Goal: Task Accomplishment & Management: Contribute content

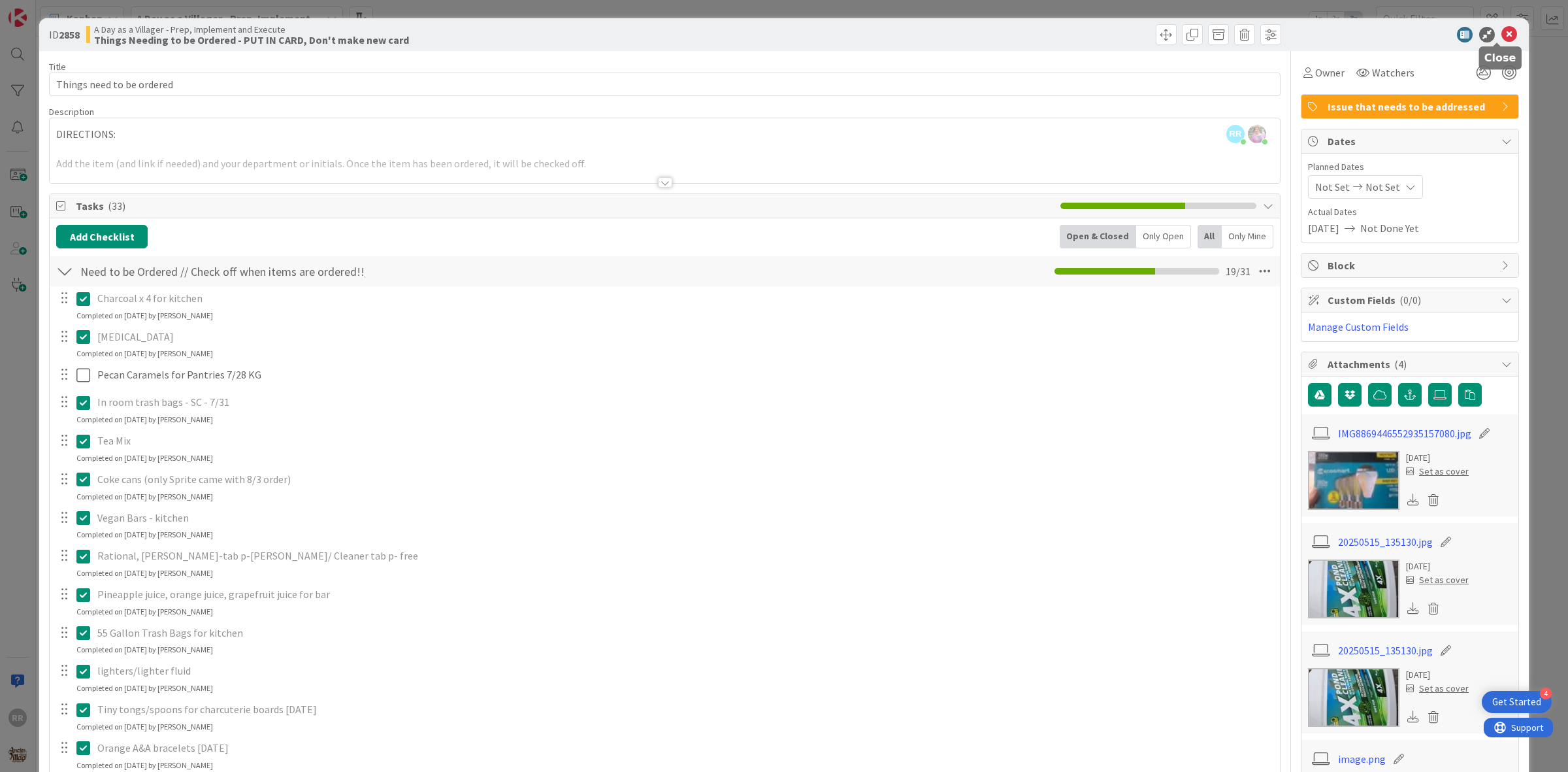
click at [1502, 39] on icon at bounding box center [1510, 34] width 16 height 16
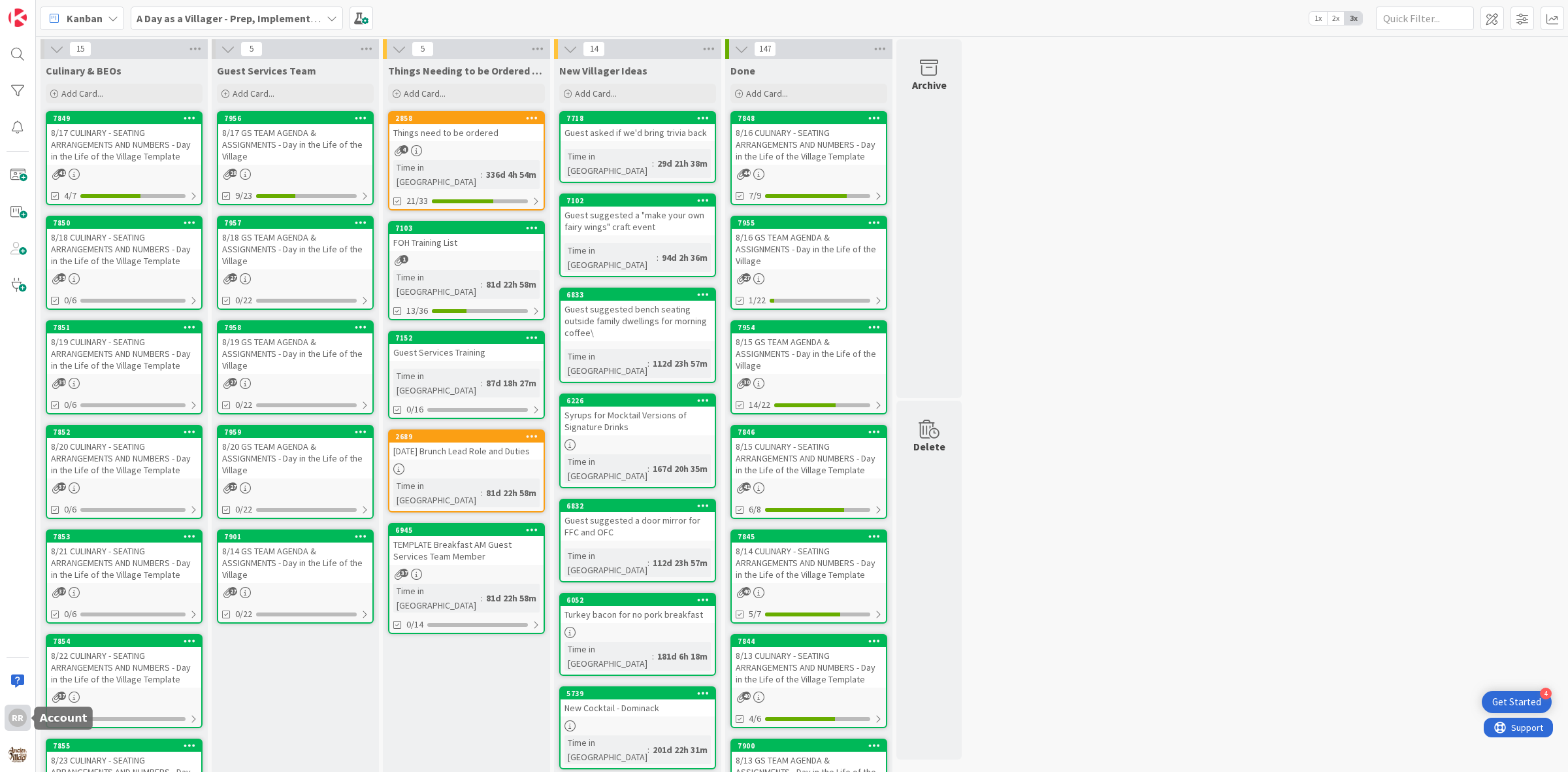
click at [24, 720] on div "RR" at bounding box center [18, 718] width 19 height 19
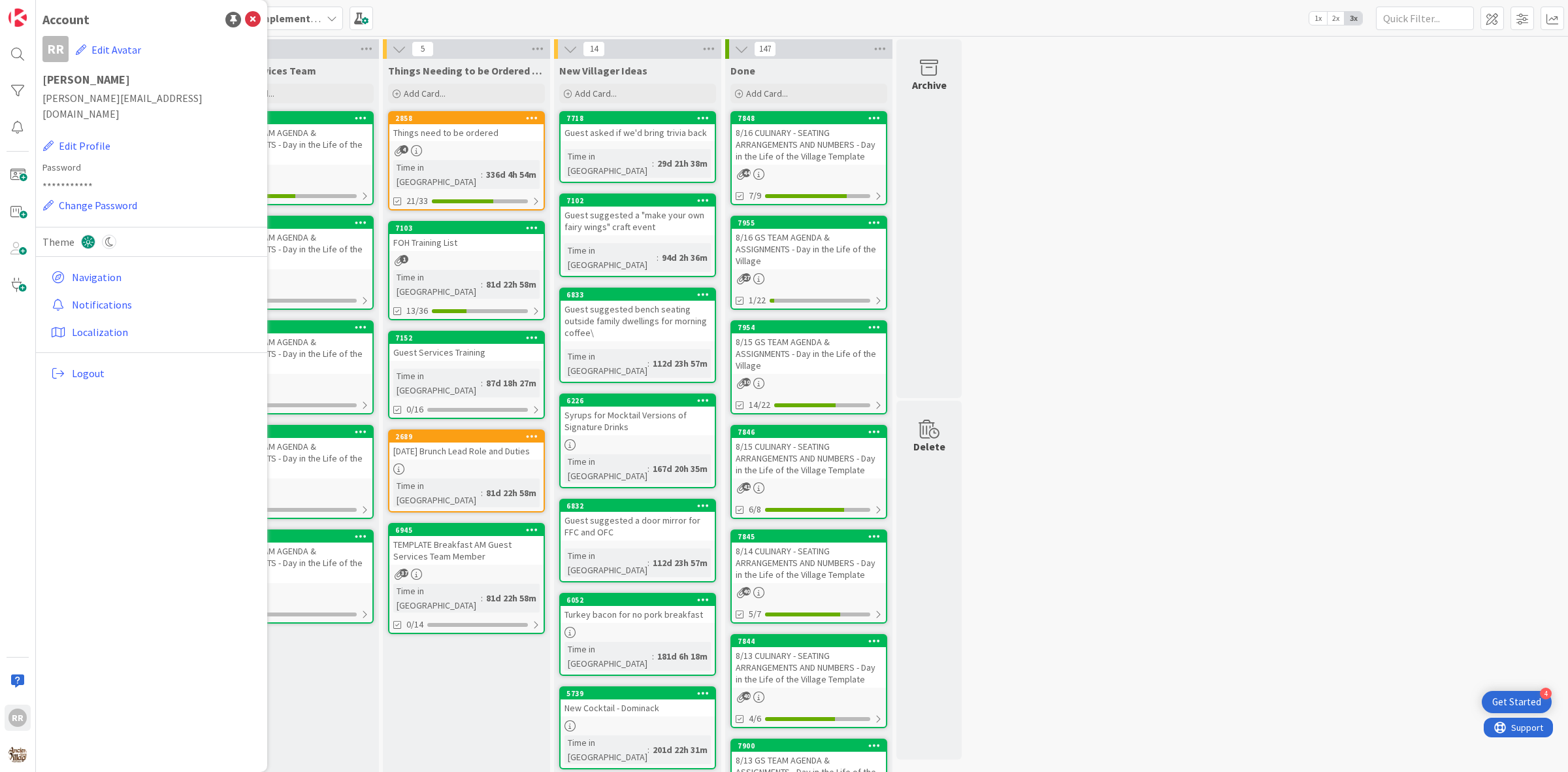
click at [100, 370] on div "Navigation Notifications Localization Logout" at bounding box center [152, 325] width 218 height 124
click at [107, 366] on span "Logout" at bounding box center [163, 373] width 184 height 16
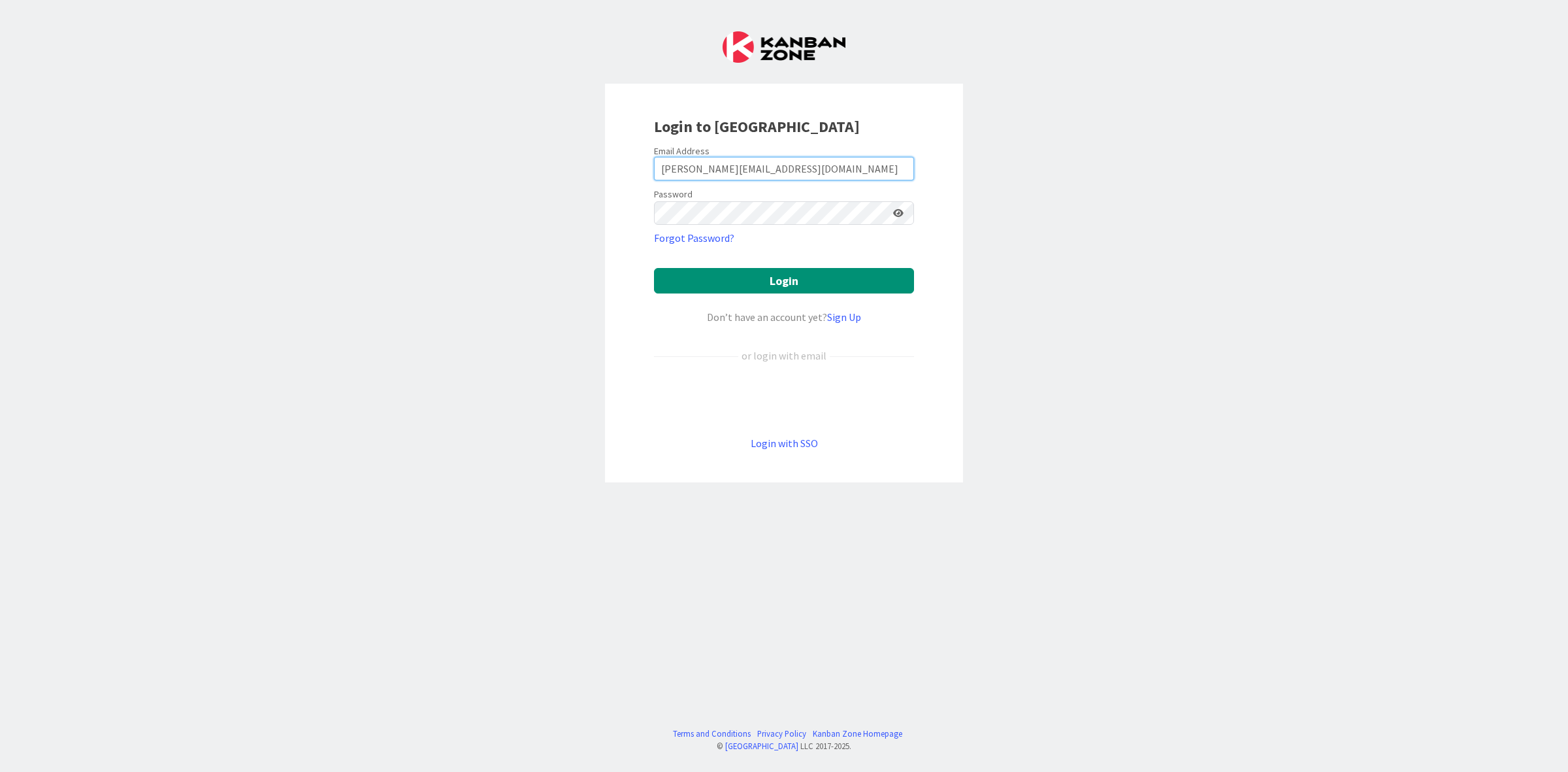
click at [730, 172] on input "[PERSON_NAME][EMAIL_ADDRESS][DOMAIN_NAME]" at bounding box center [784, 169] width 260 height 23
type input "[EMAIL_ADDRESS][DOMAIN_NAME]"
click at [734, 275] on button "Login" at bounding box center [784, 280] width 260 height 26
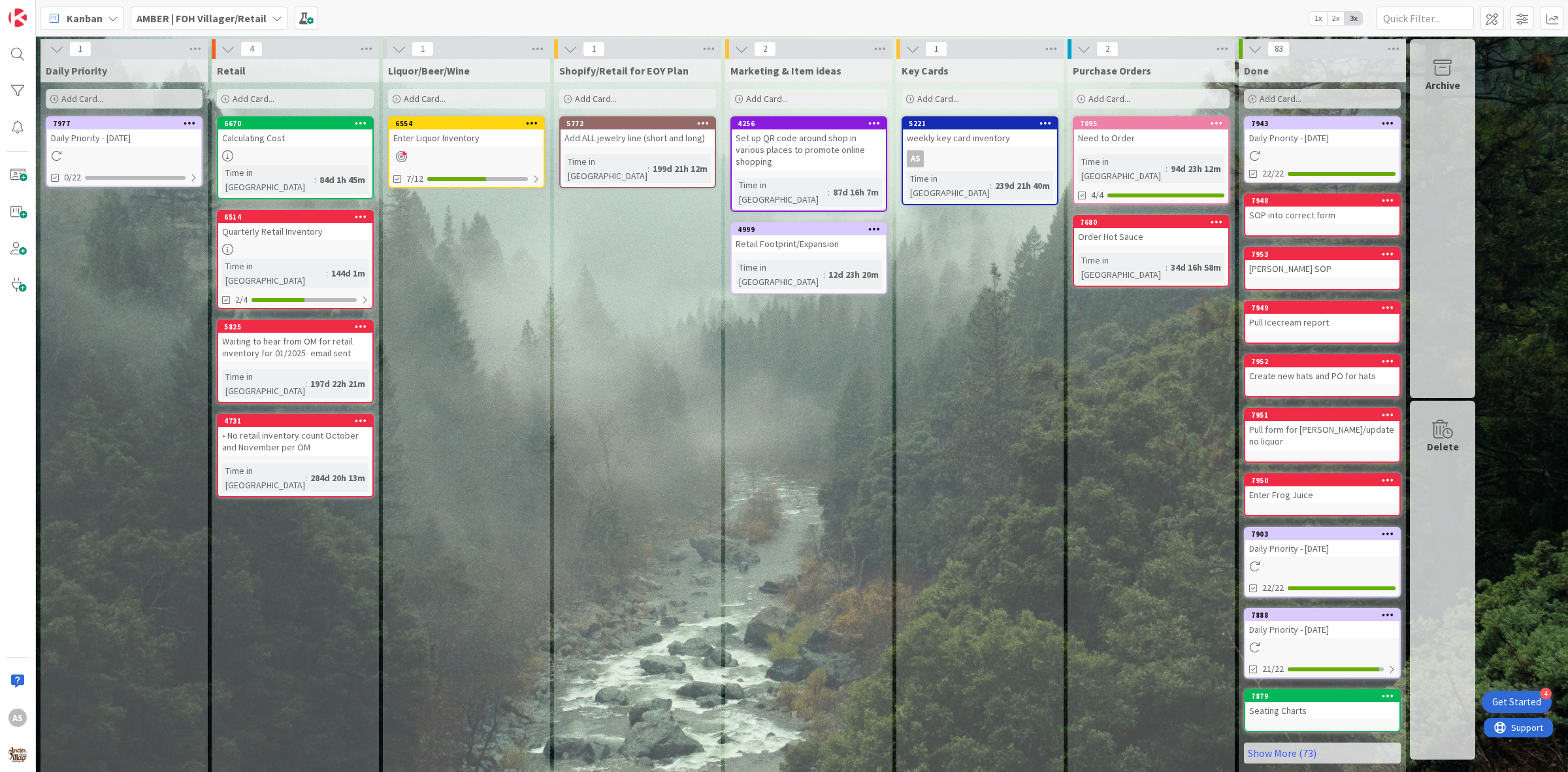
click at [141, 141] on div "Daily Priority - [DATE]" at bounding box center [124, 138] width 154 height 17
click at [125, 145] on div "Daily Priority - [DATE]" at bounding box center [124, 138] width 154 height 17
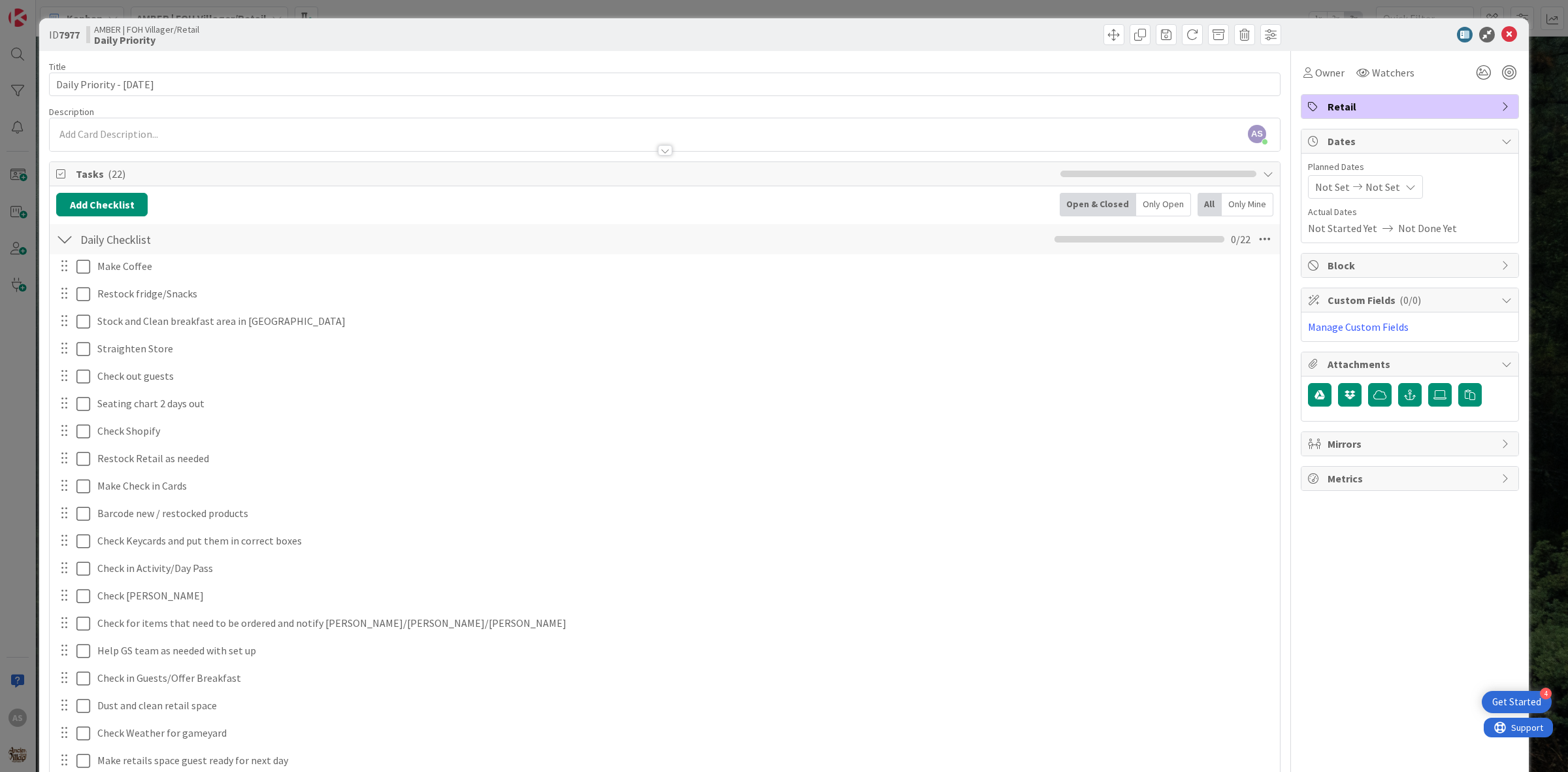
click at [1502, 40] on icon at bounding box center [1510, 34] width 16 height 16
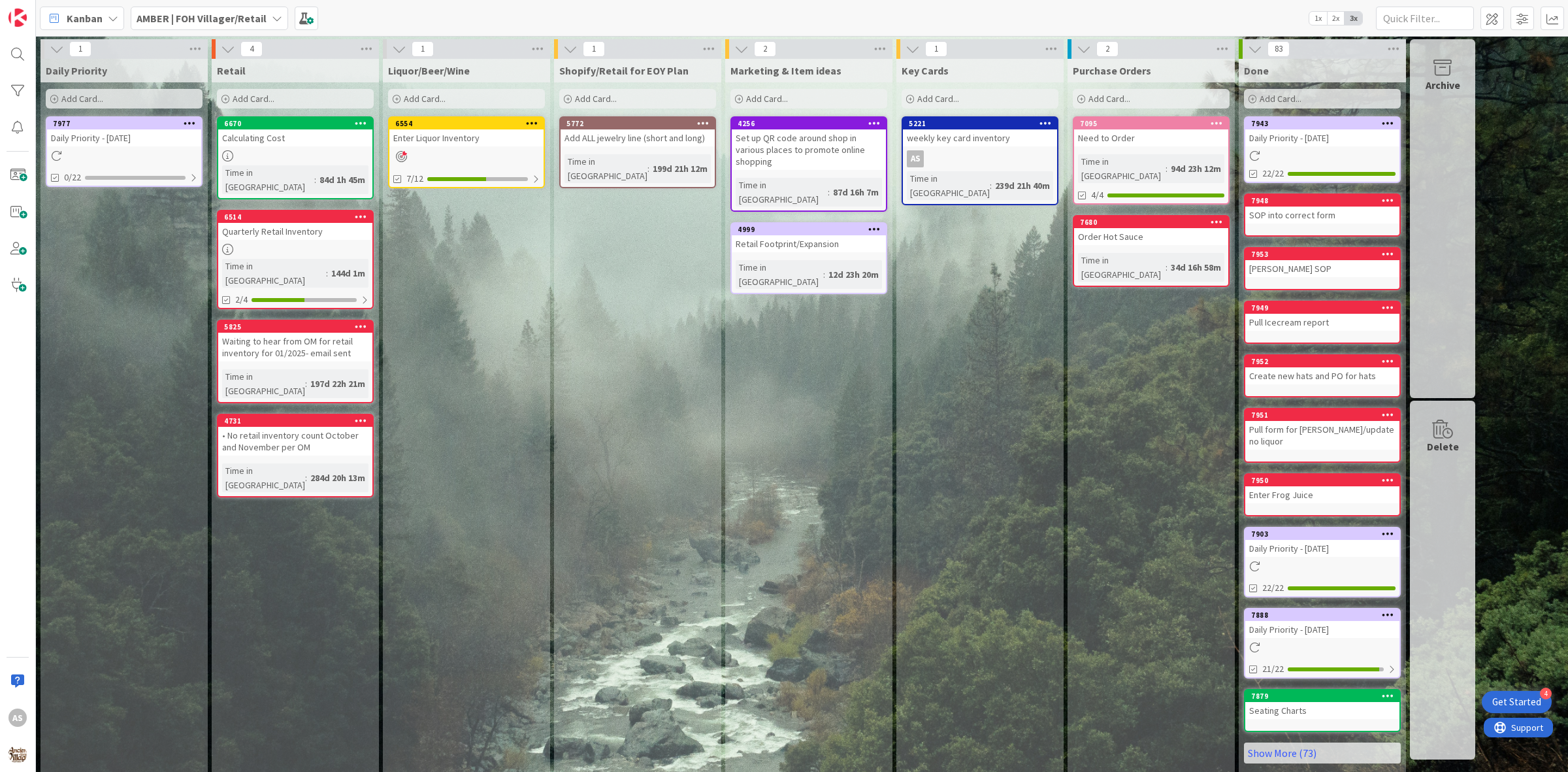
click at [96, 104] on div "Add Card..." at bounding box center [125, 98] width 157 height 19
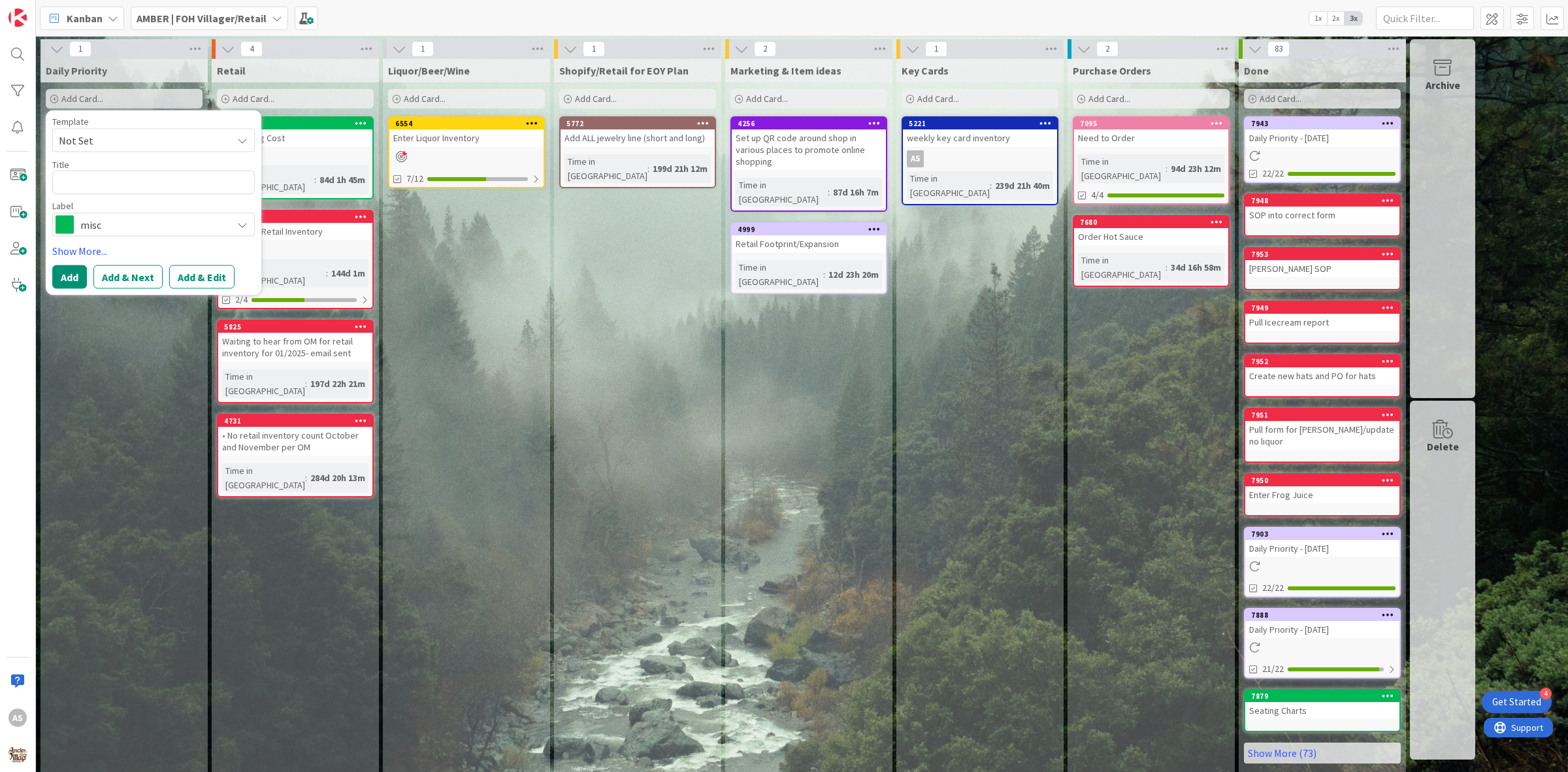
click at [98, 230] on span "misc" at bounding box center [153, 224] width 145 height 19
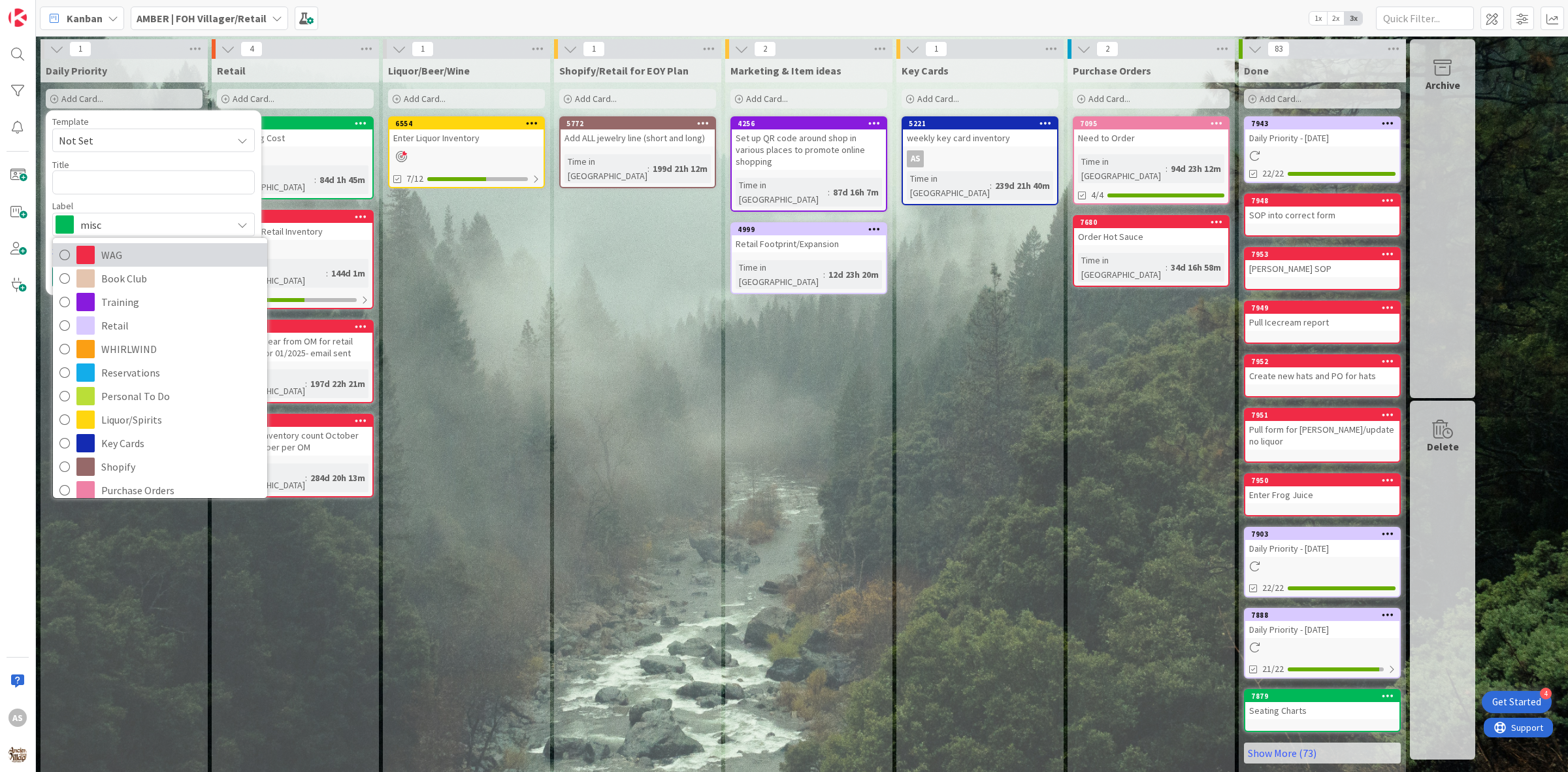
click at [111, 253] on span "WAG" at bounding box center [181, 254] width 160 height 19
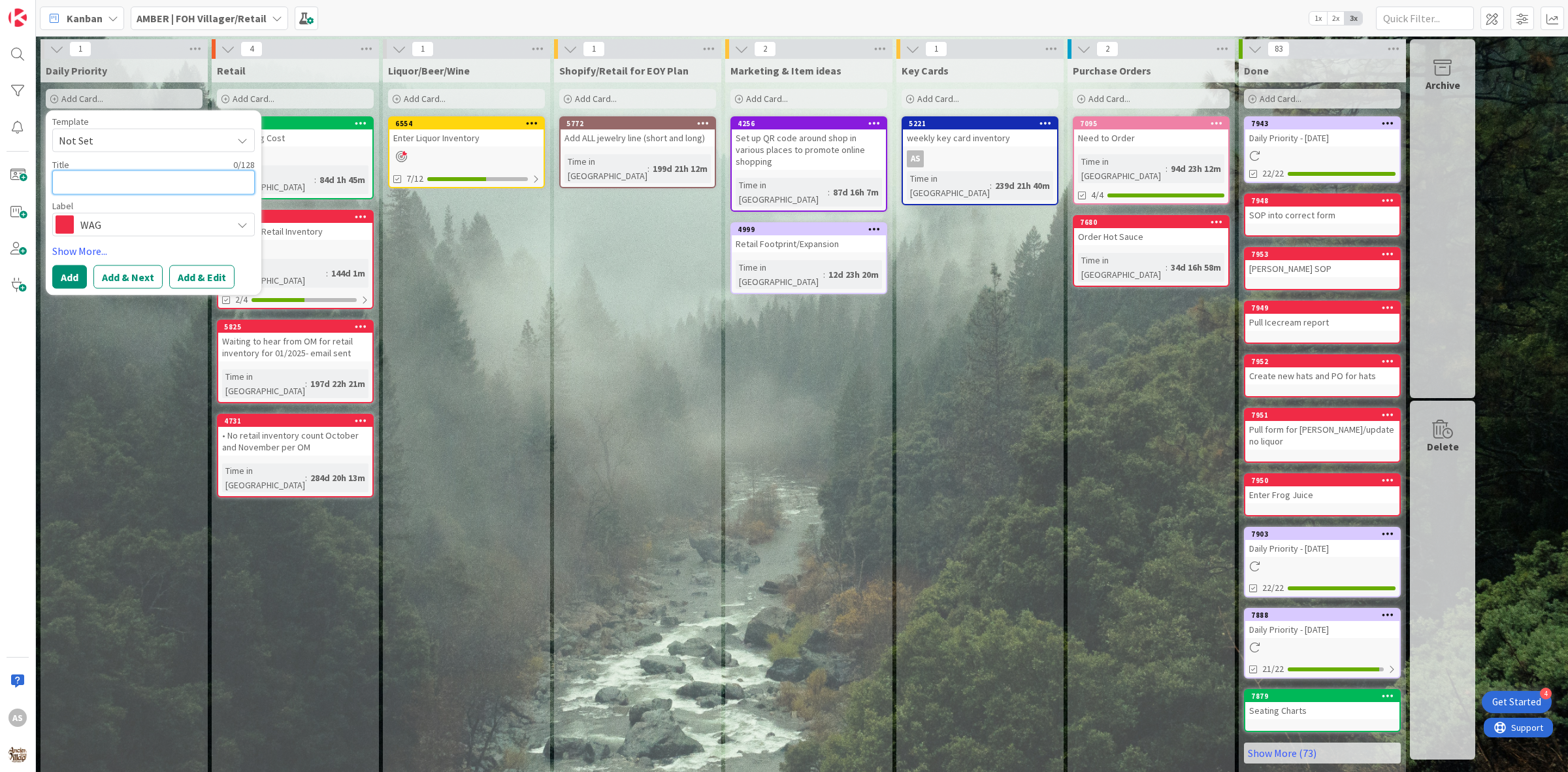
click at [86, 180] on textarea at bounding box center [153, 182] width 202 height 24
type textarea "x"
type textarea "c"
type textarea "x"
type textarea "cr"
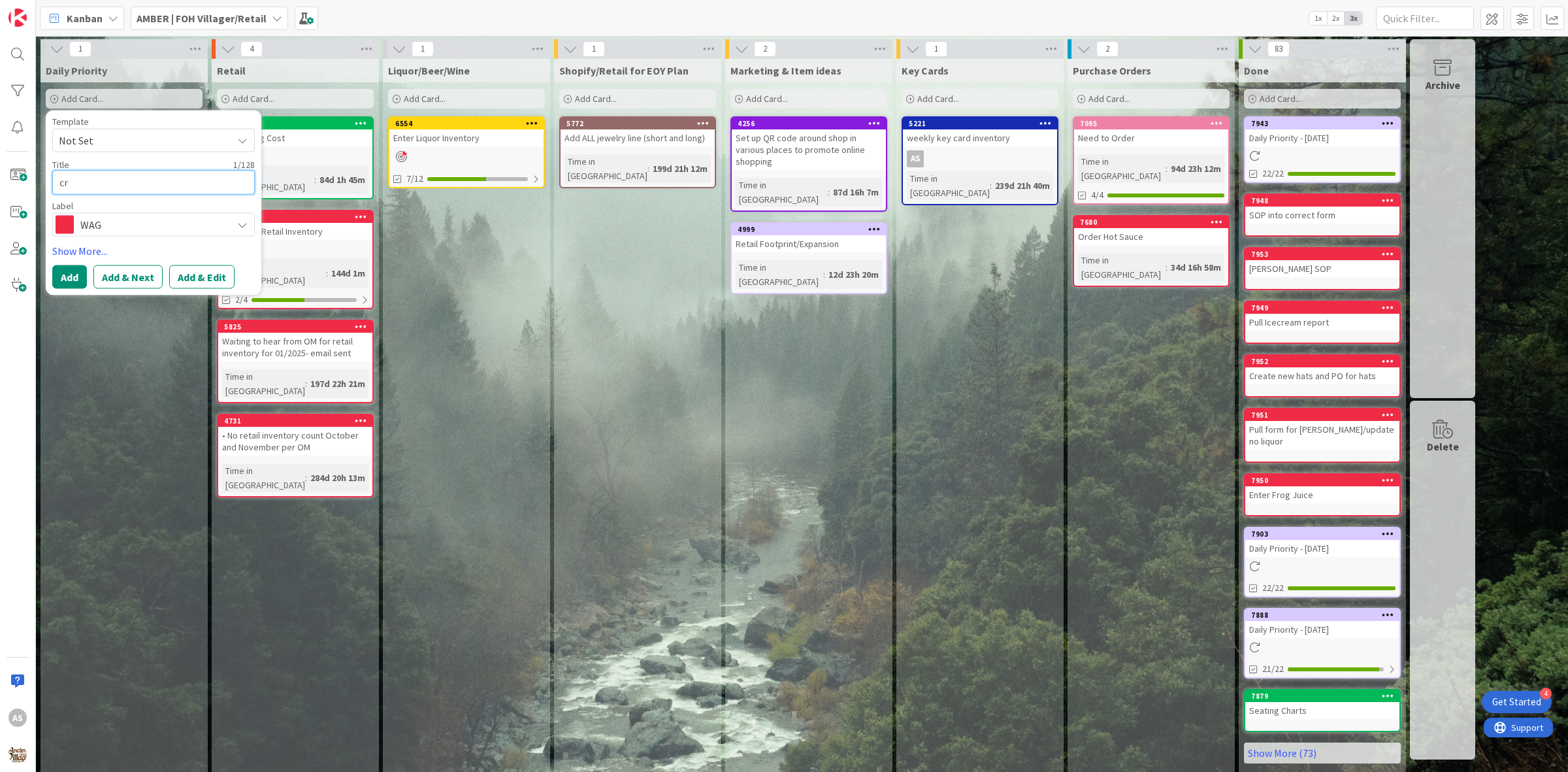
type textarea "x"
type textarea "cre"
type textarea "x"
type textarea "crea"
type textarea "x"
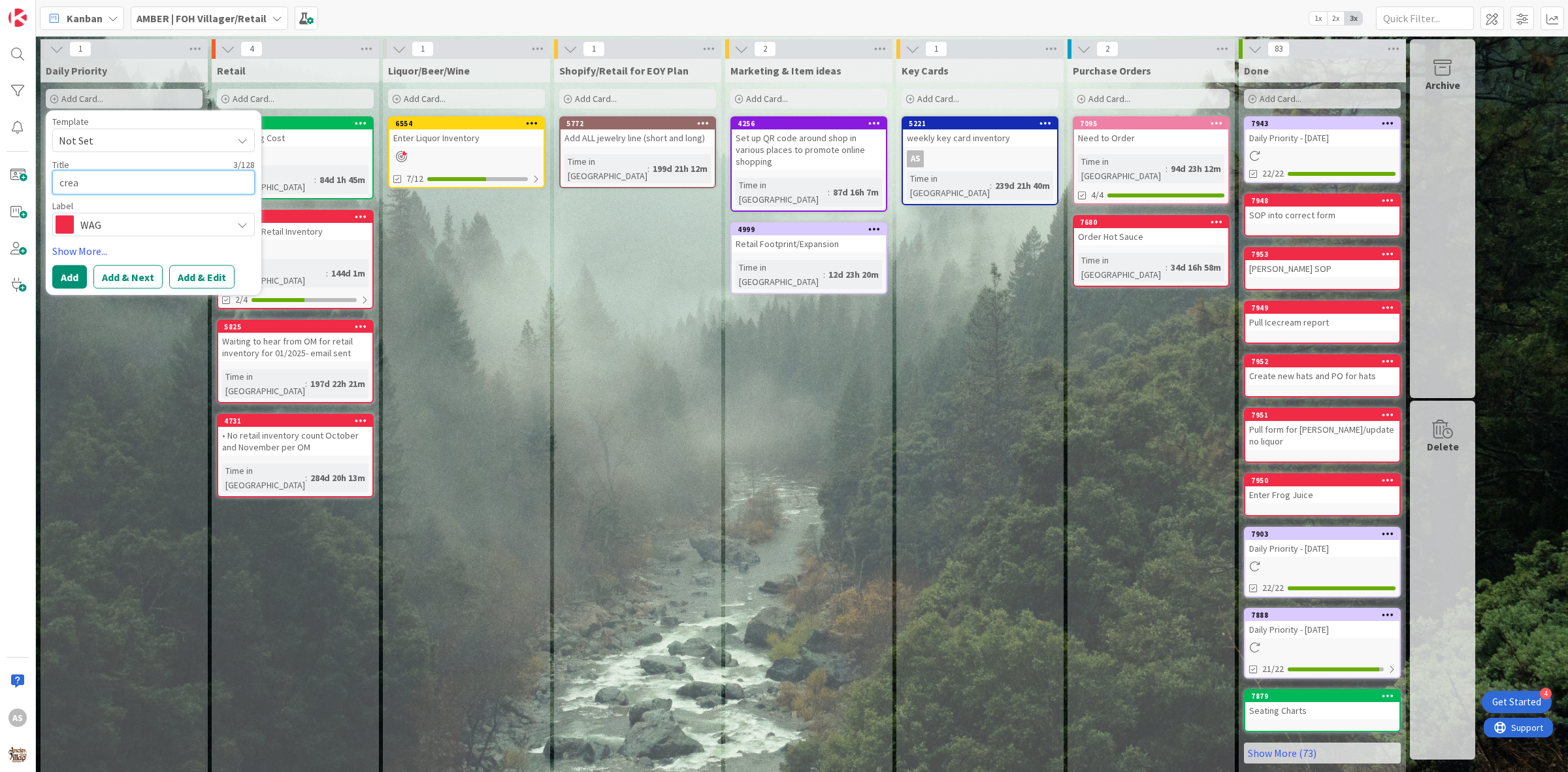
type textarea "creat"
type textarea "x"
type textarea "create"
type textarea "x"
type textarea "create"
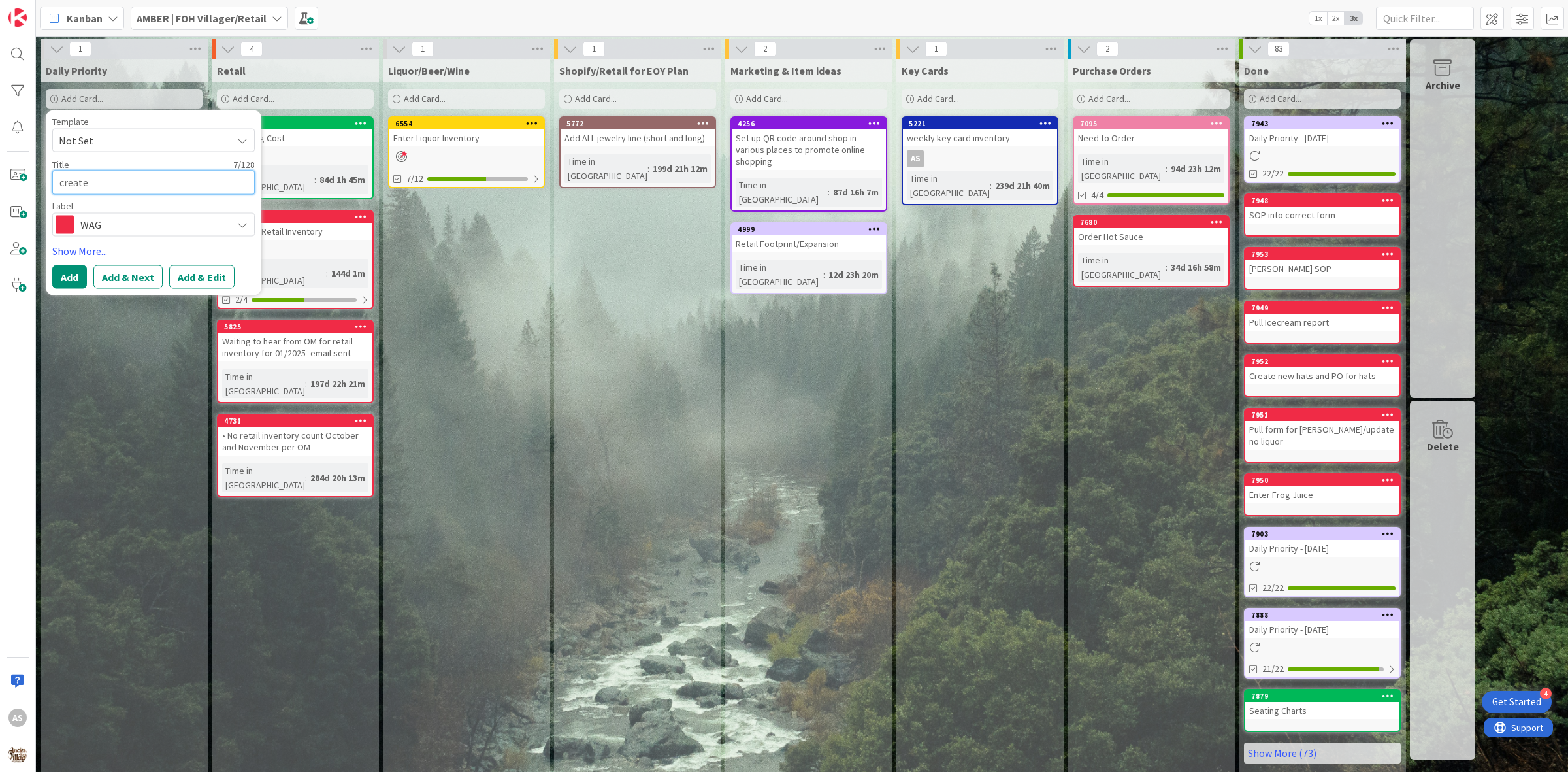
type textarea "x"
type textarea "create b"
type textarea "x"
type textarea "create be"
type textarea "x"
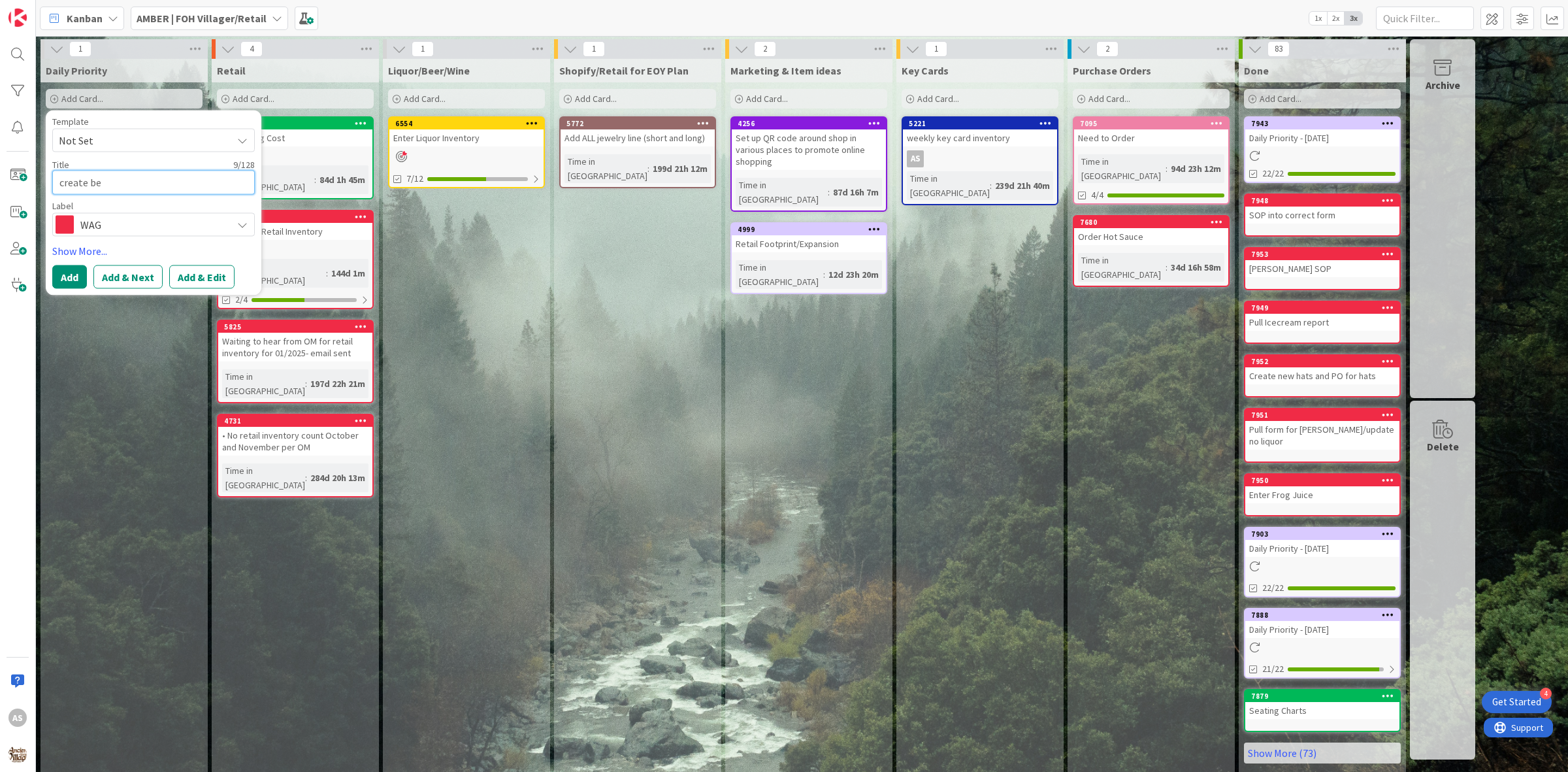
type textarea "create bee"
type textarea "x"
type textarea "create beer"
type textarea "x"
type textarea "create beer"
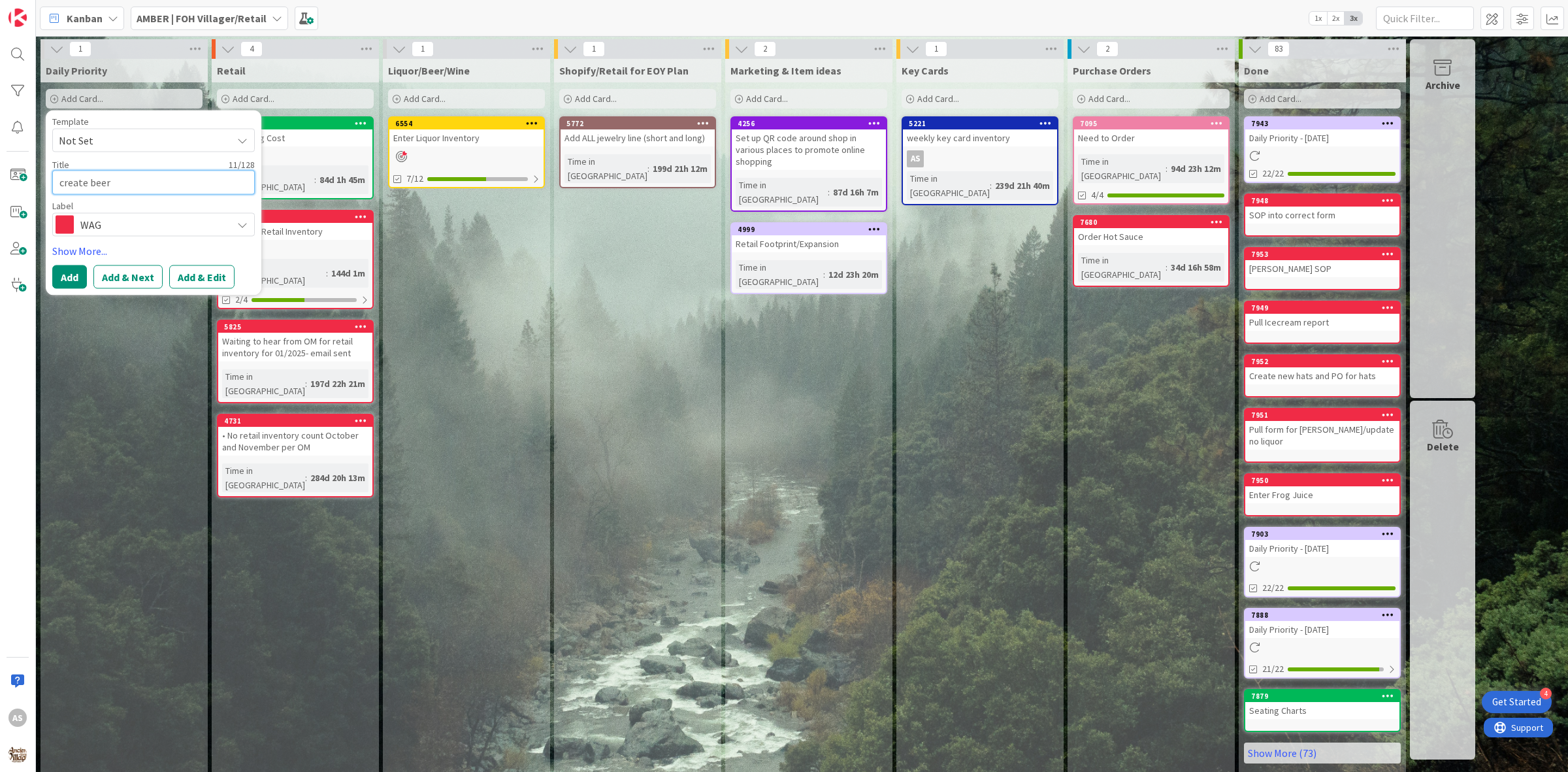
type textarea "x"
type textarea "create beer m"
type textarea "x"
type textarea "create beer me"
type textarea "x"
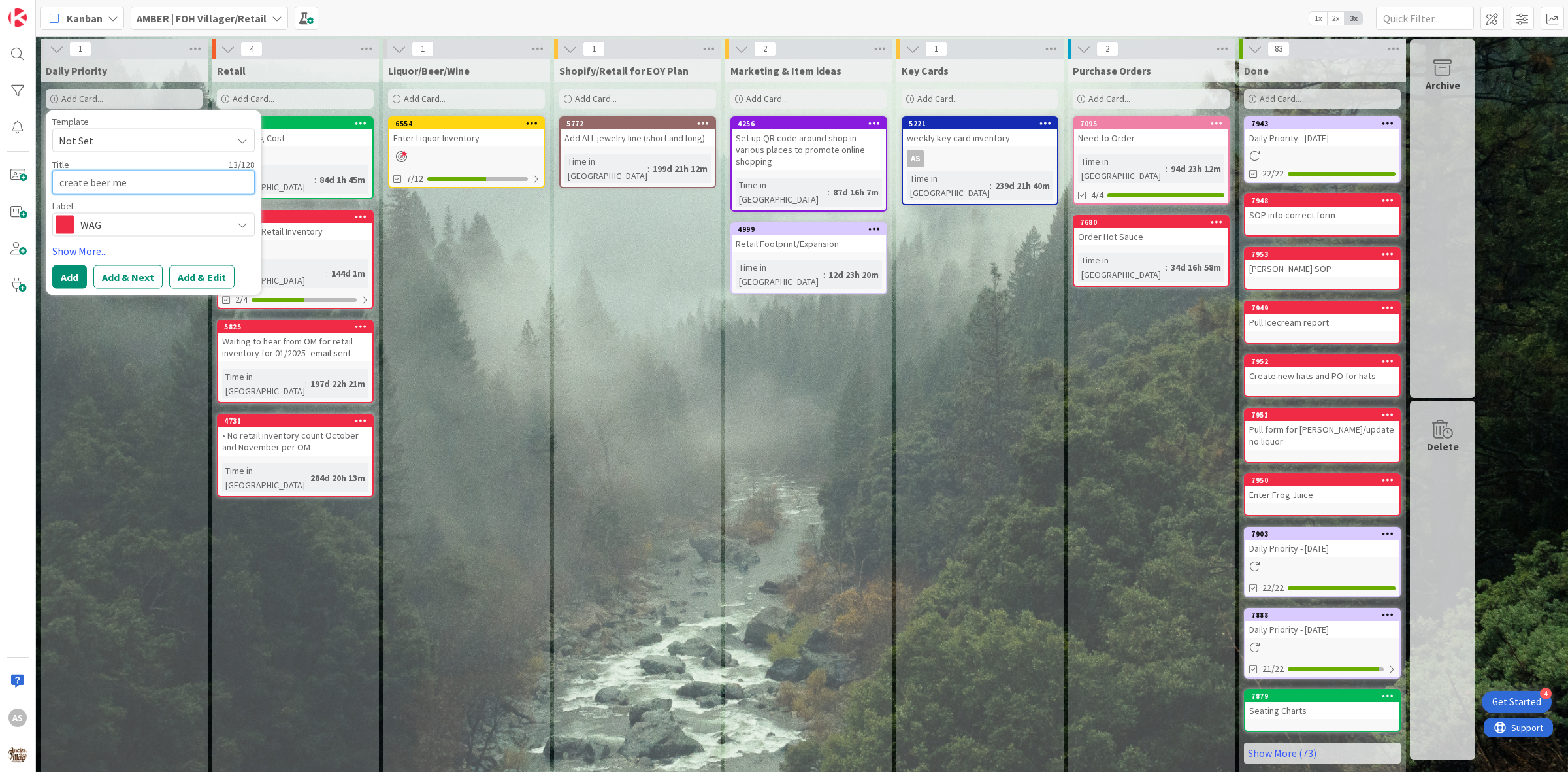
type textarea "create beer men"
type textarea "x"
type textarea "create beer menu"
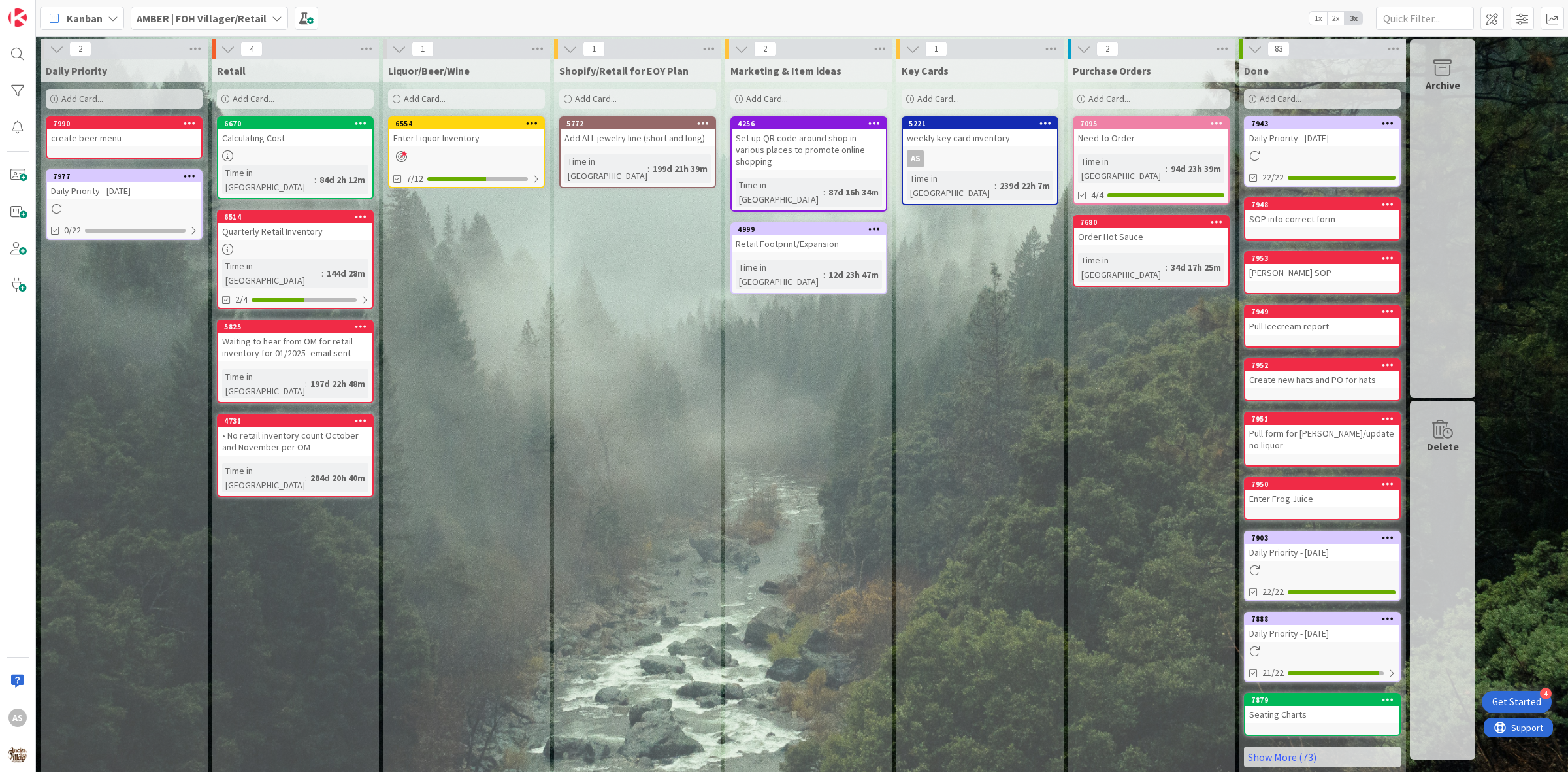
click at [112, 104] on div "Add Card..." at bounding box center [125, 98] width 157 height 19
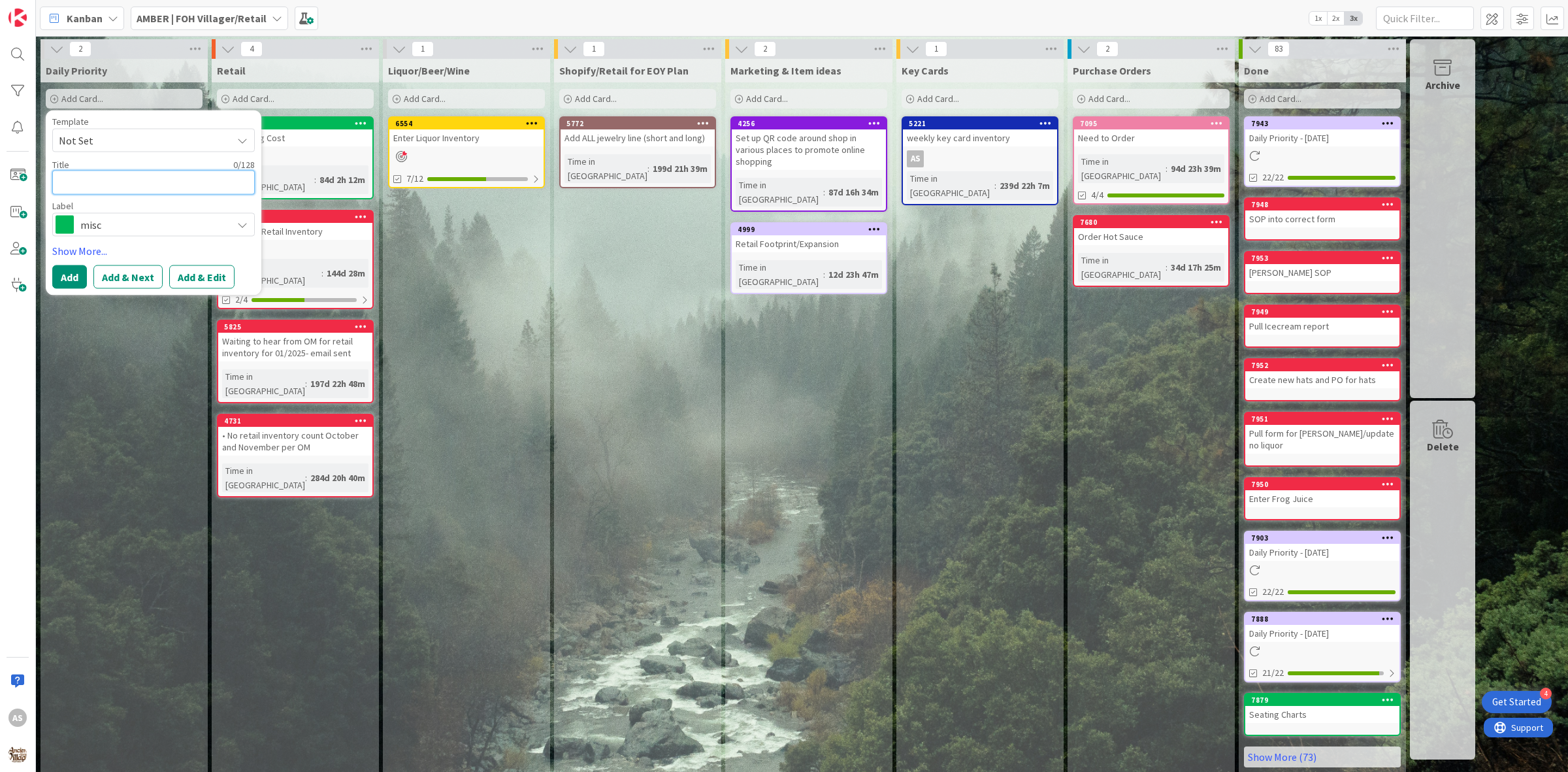
type textarea "x"
type textarea "r"
type textarea "x"
type textarea "re"
type textarea "x"
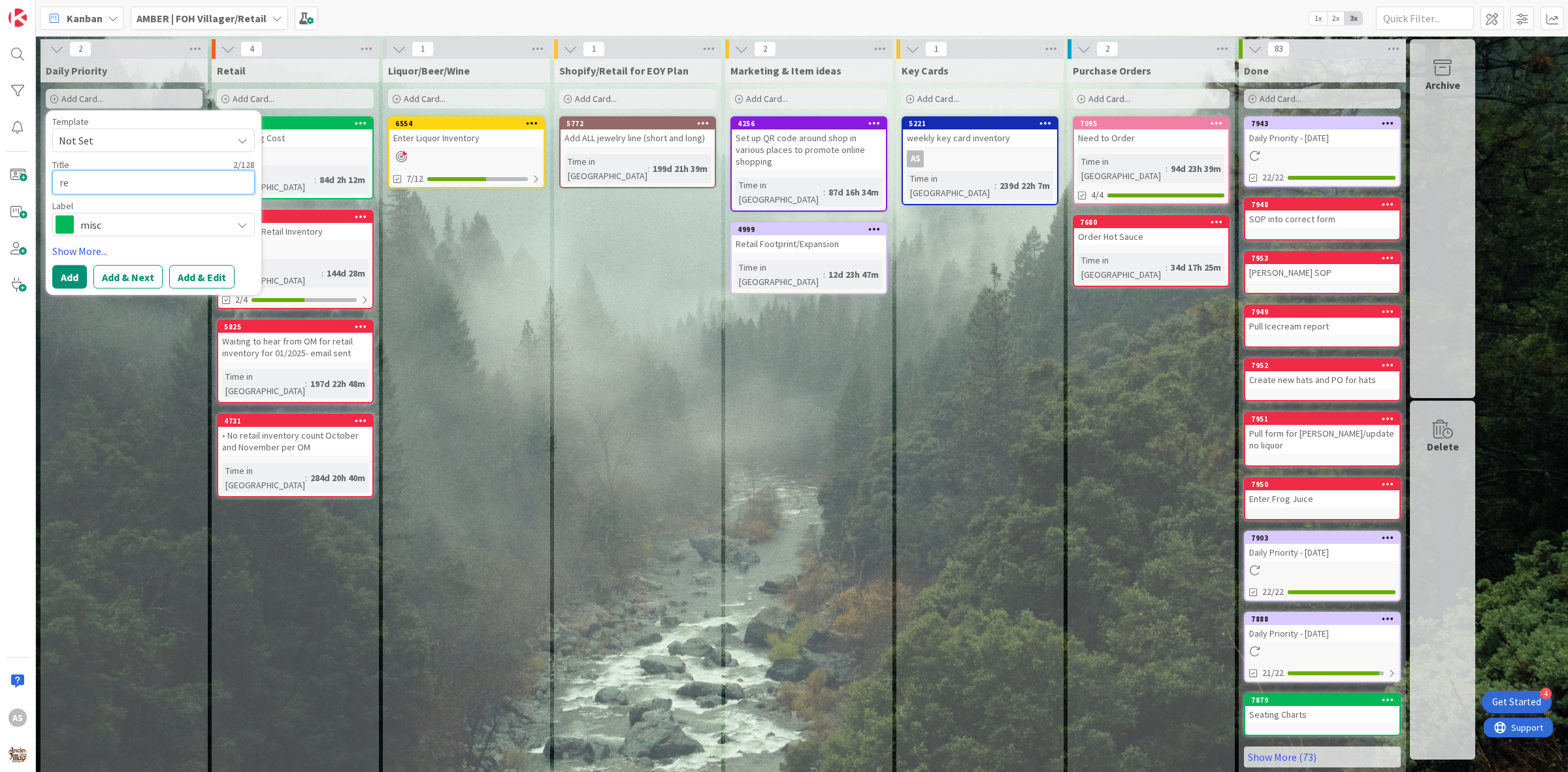
type textarea "r"
type textarea "x"
type textarea "a"
type textarea "x"
type textarea "ad"
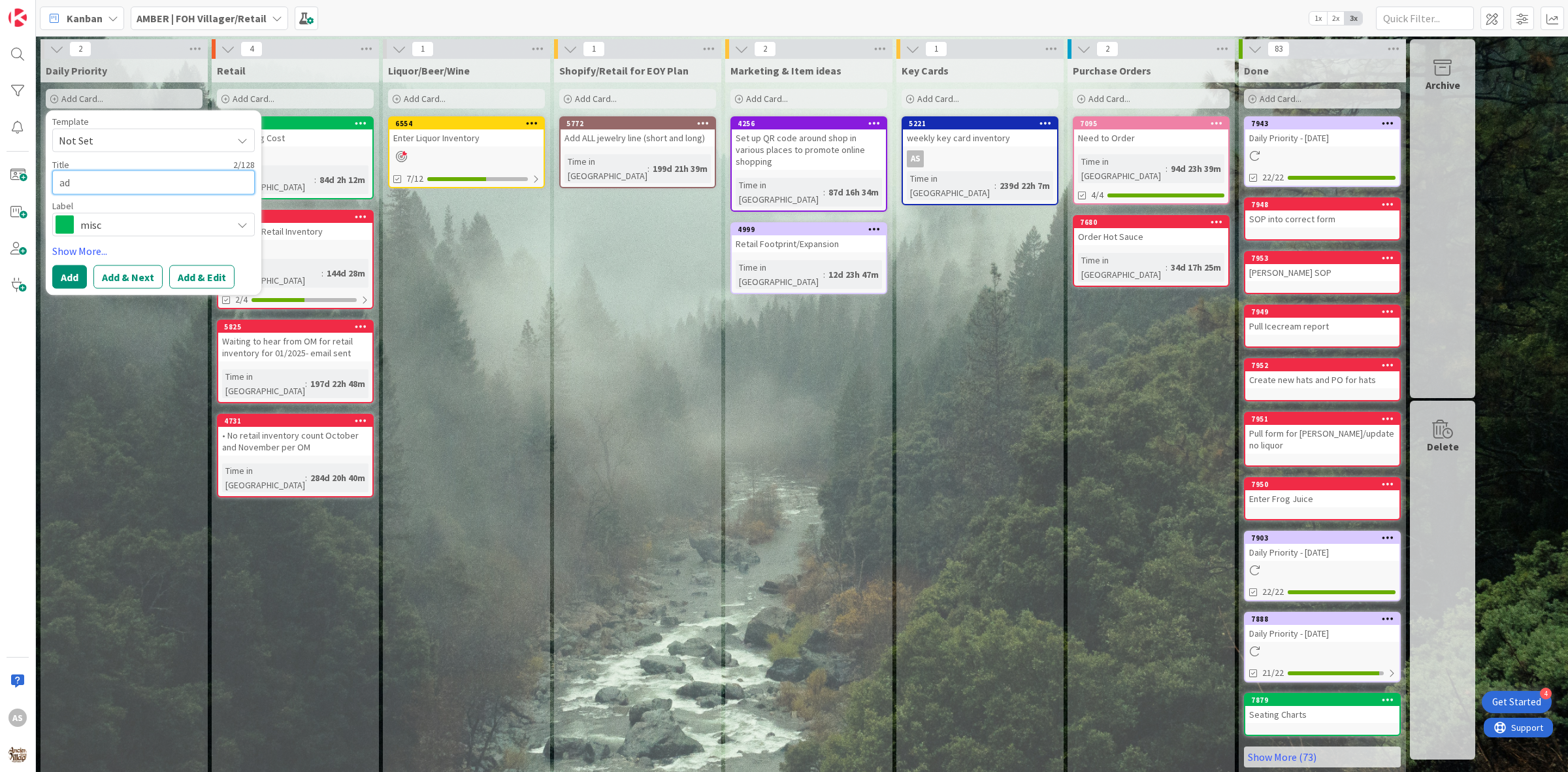
type textarea "x"
type textarea "add"
type textarea "x"
type textarea "add"
type textarea "x"
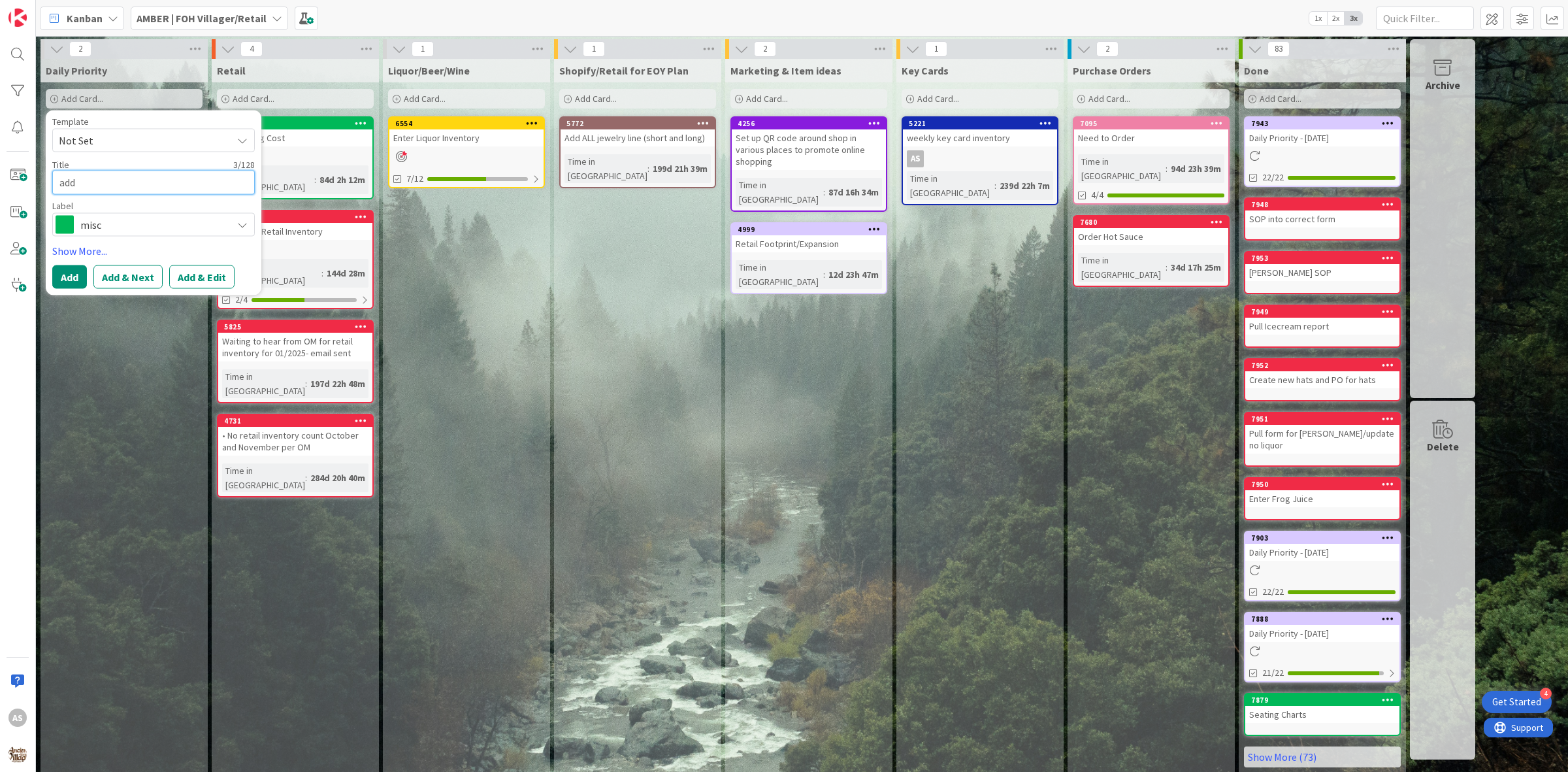
type textarea "add o"
type textarea "x"
type textarea "add"
type textarea "x"
type textarea "add i"
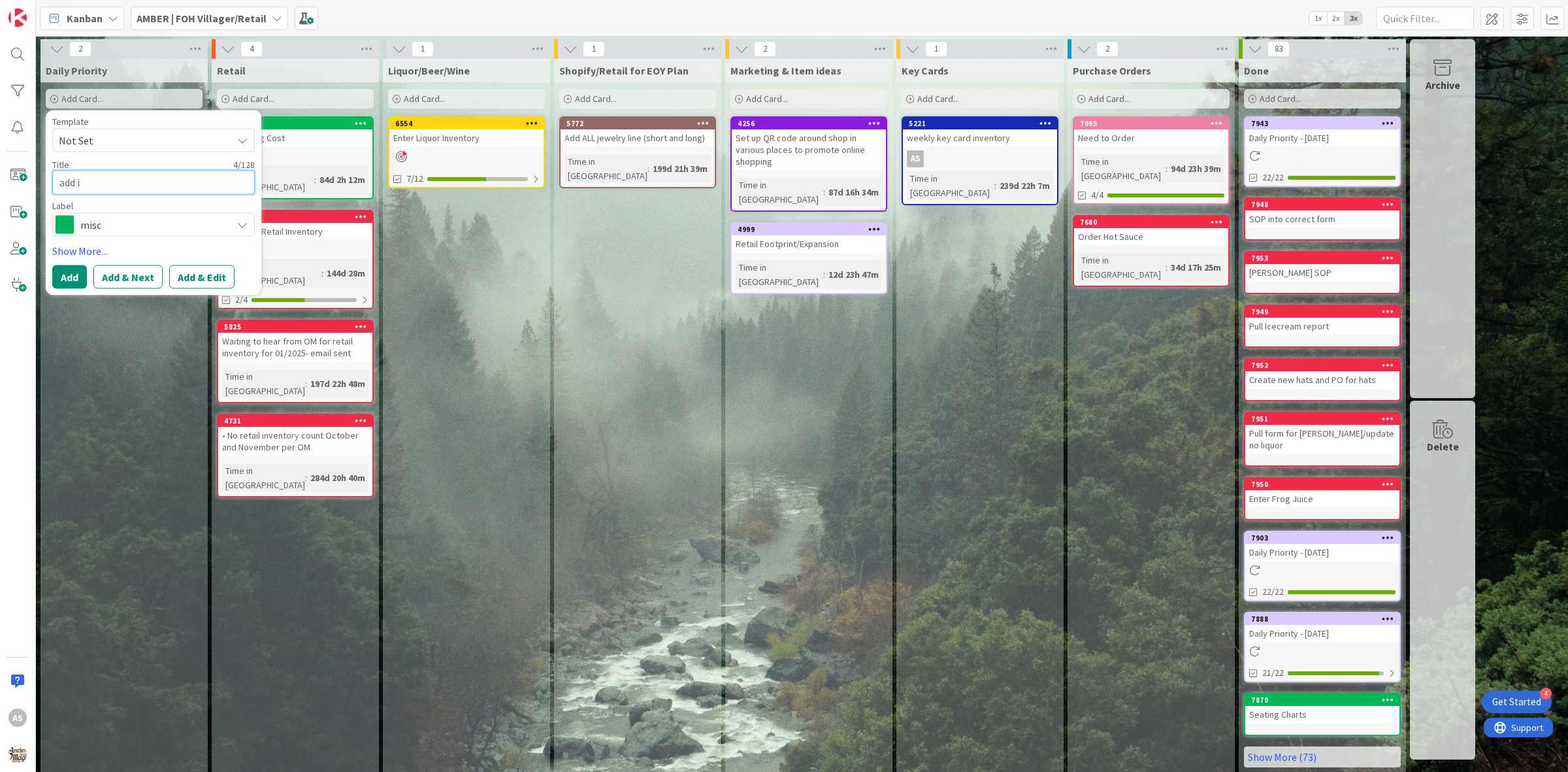
type textarea "x"
type textarea "add it"
type textarea "x"
type textarea "add ite"
type textarea "x"
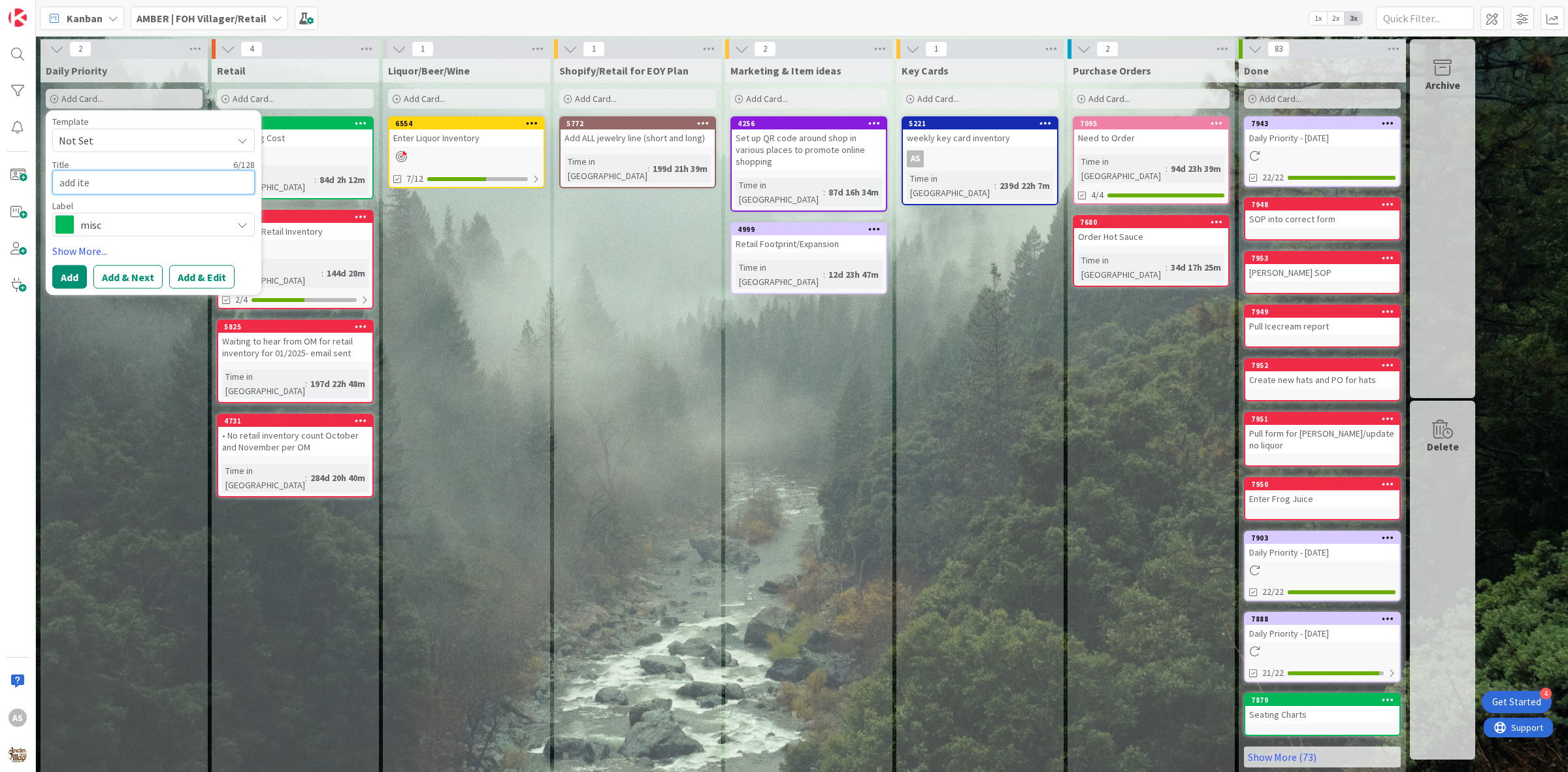
type textarea "add item"
type textarea "x"
type textarea "add items"
type textarea "x"
type textarea "add items"
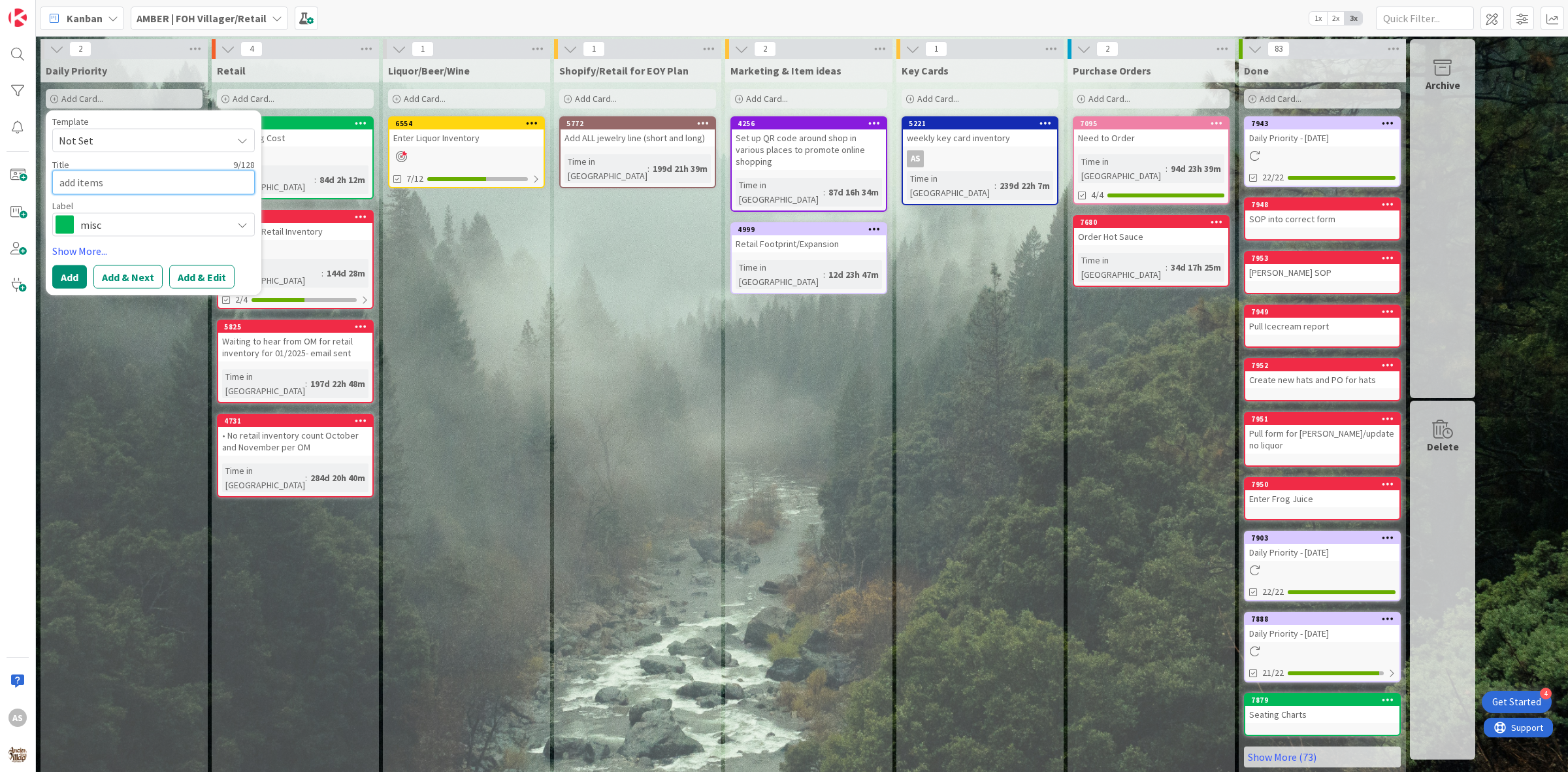
type textarea "x"
type textarea "add items t"
type textarea "x"
type textarea "add items to"
type textarea "x"
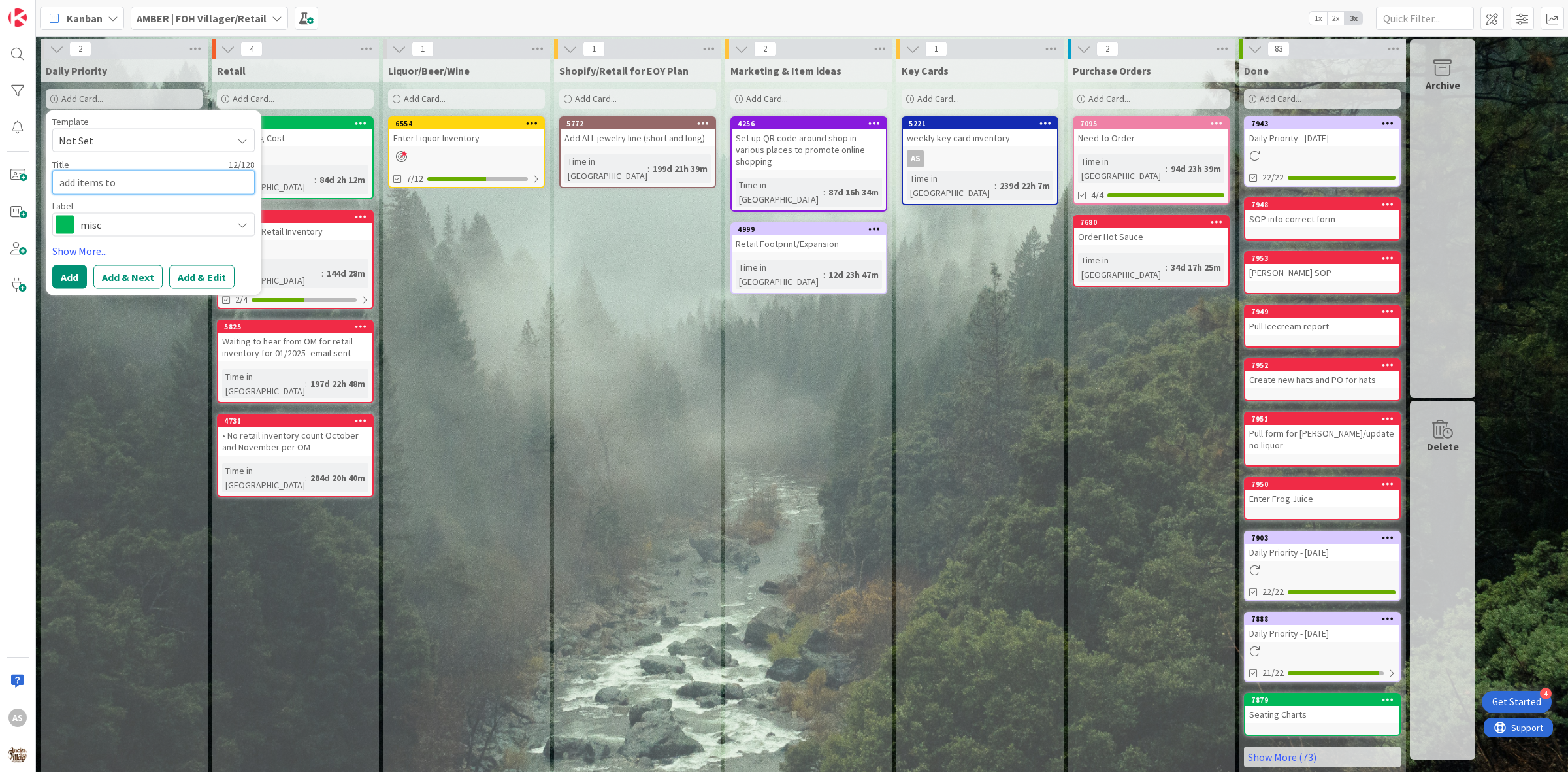
type textarea "add items to"
type textarea "x"
type textarea "add items to o"
type textarea "x"
type textarea "add items to ol"
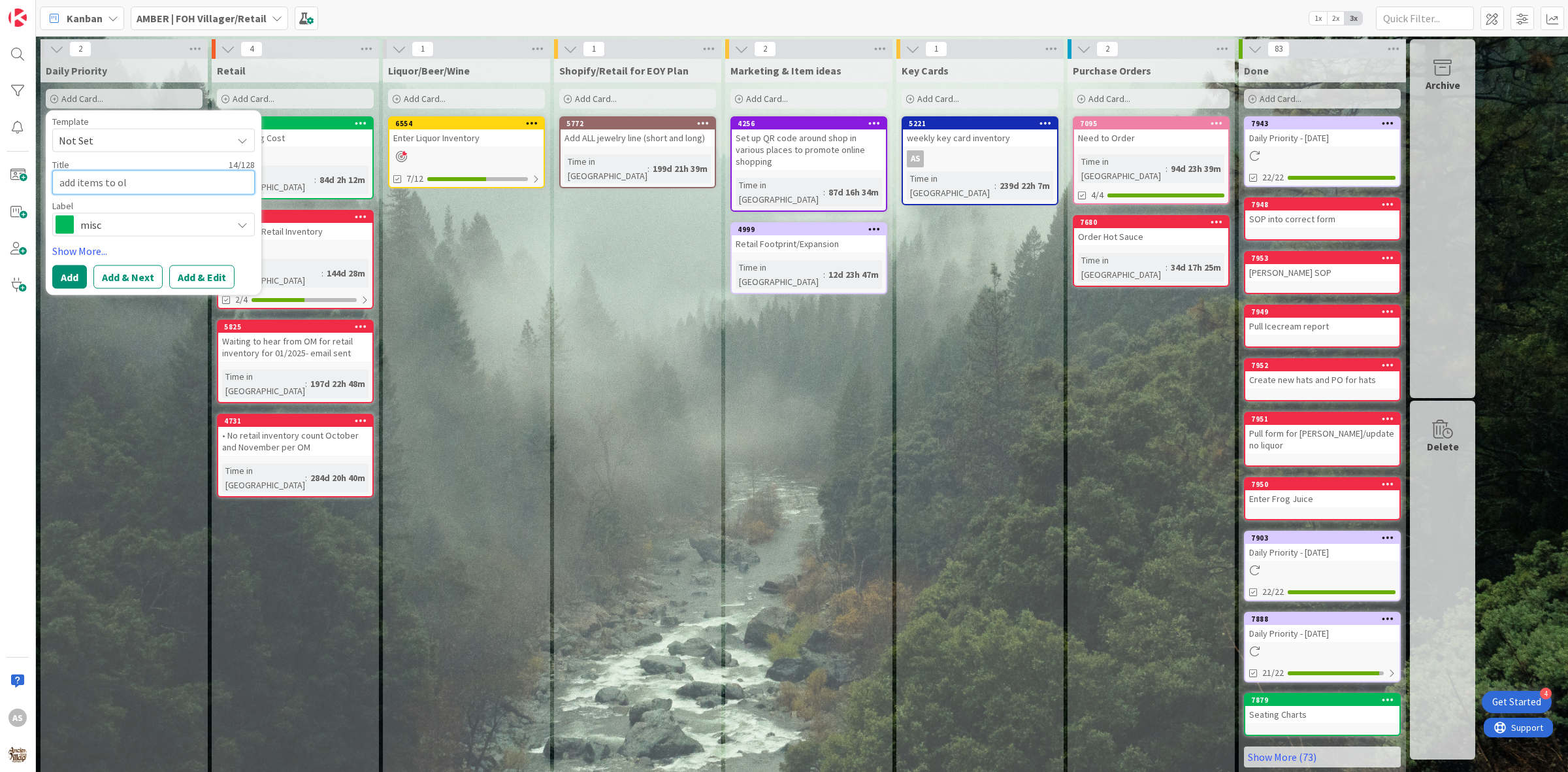
type textarea "x"
type textarea "add items to ola"
type textarea "x"
type textarea "add items to [PERSON_NAME]"
type textarea "x"
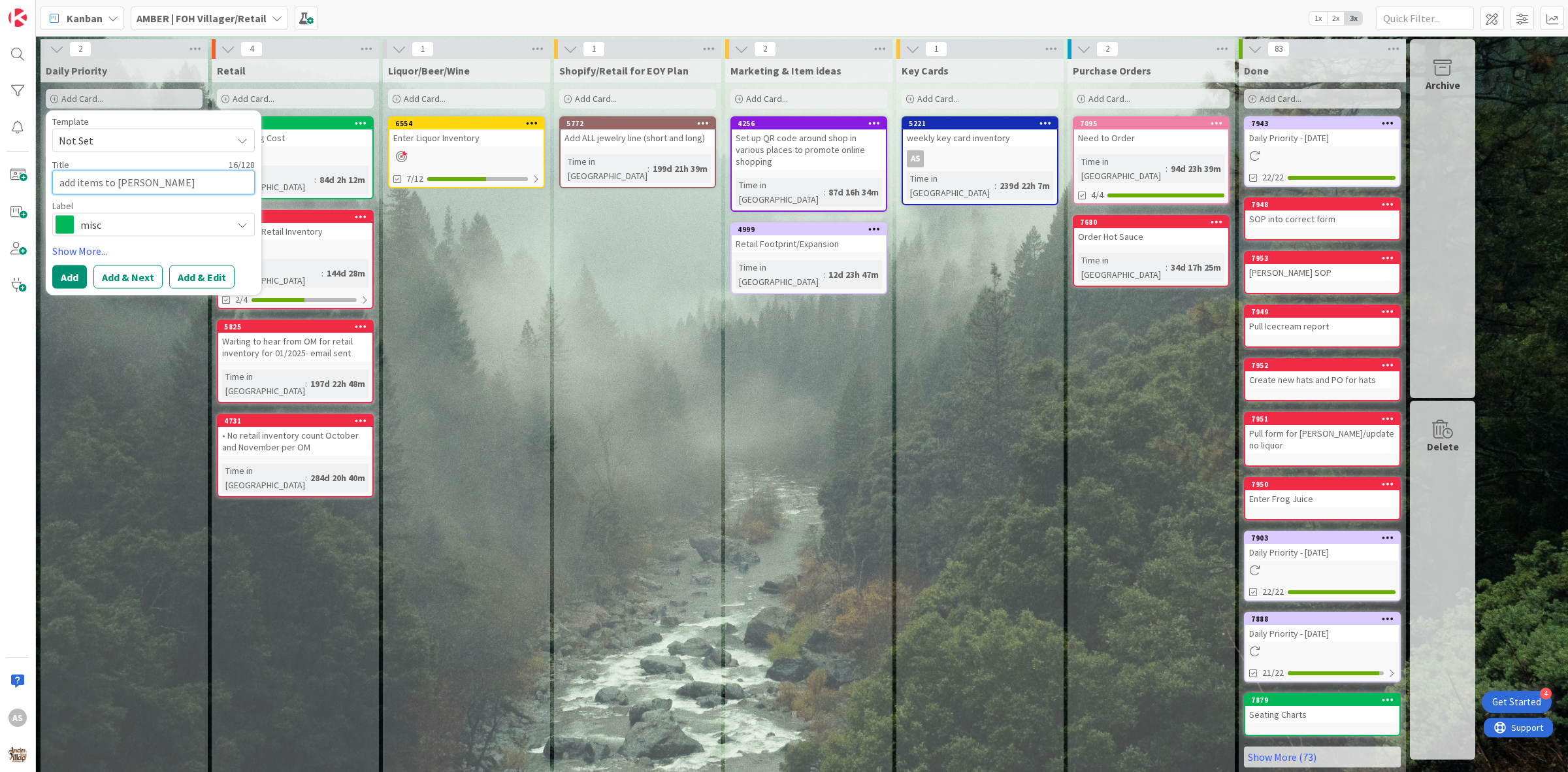
type textarea "add items to [PERSON_NAME]"
type textarea "x"
type textarea "add items to [PERSON_NAME]"
type textarea "x"
type textarea "add items to [PERSON_NAME]"
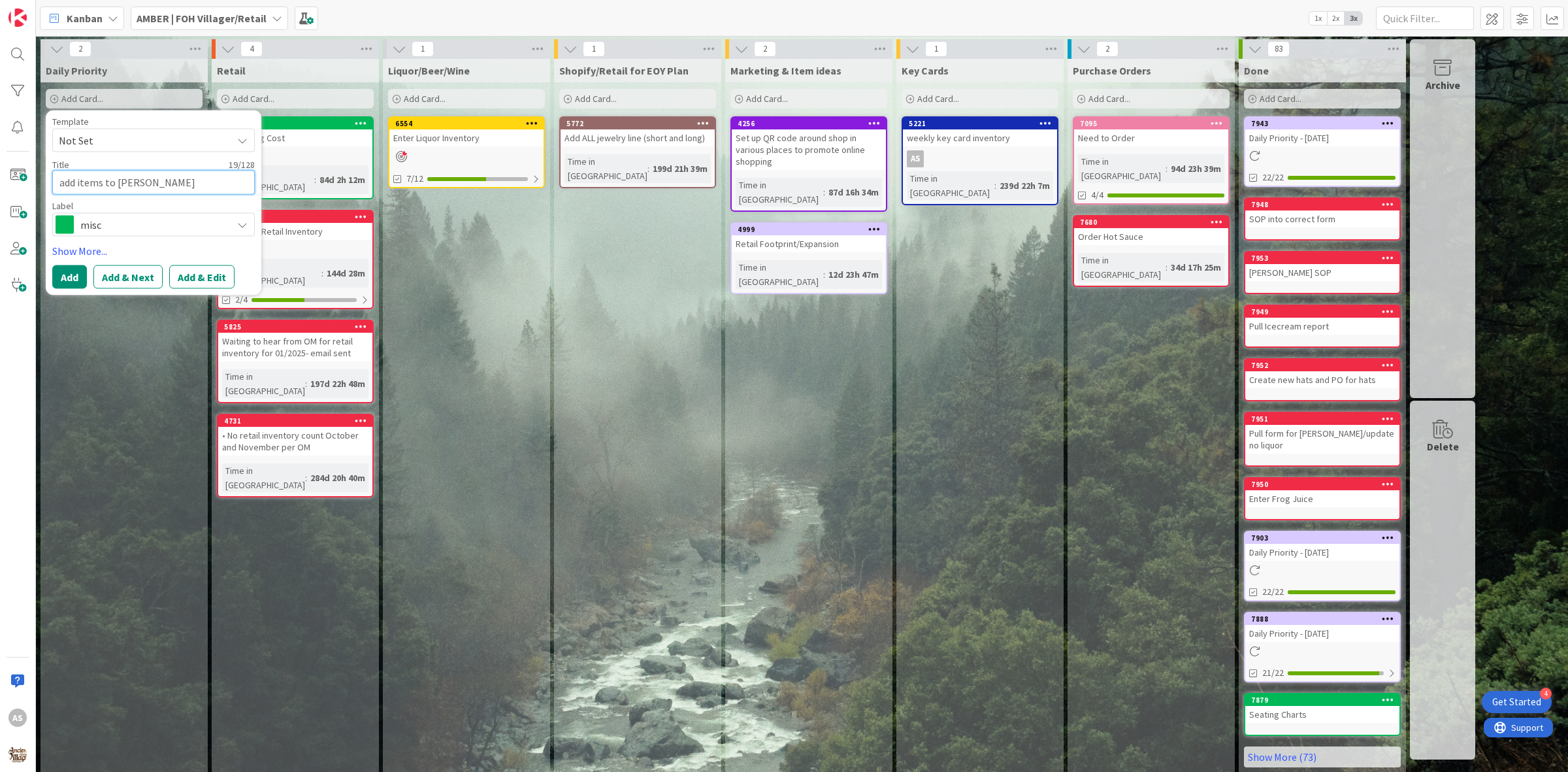
type textarea "x"
type textarea "add items to [PERSON_NAME]"
type textarea "x"
type textarea "add items to [PERSON_NAME]"
type textarea "x"
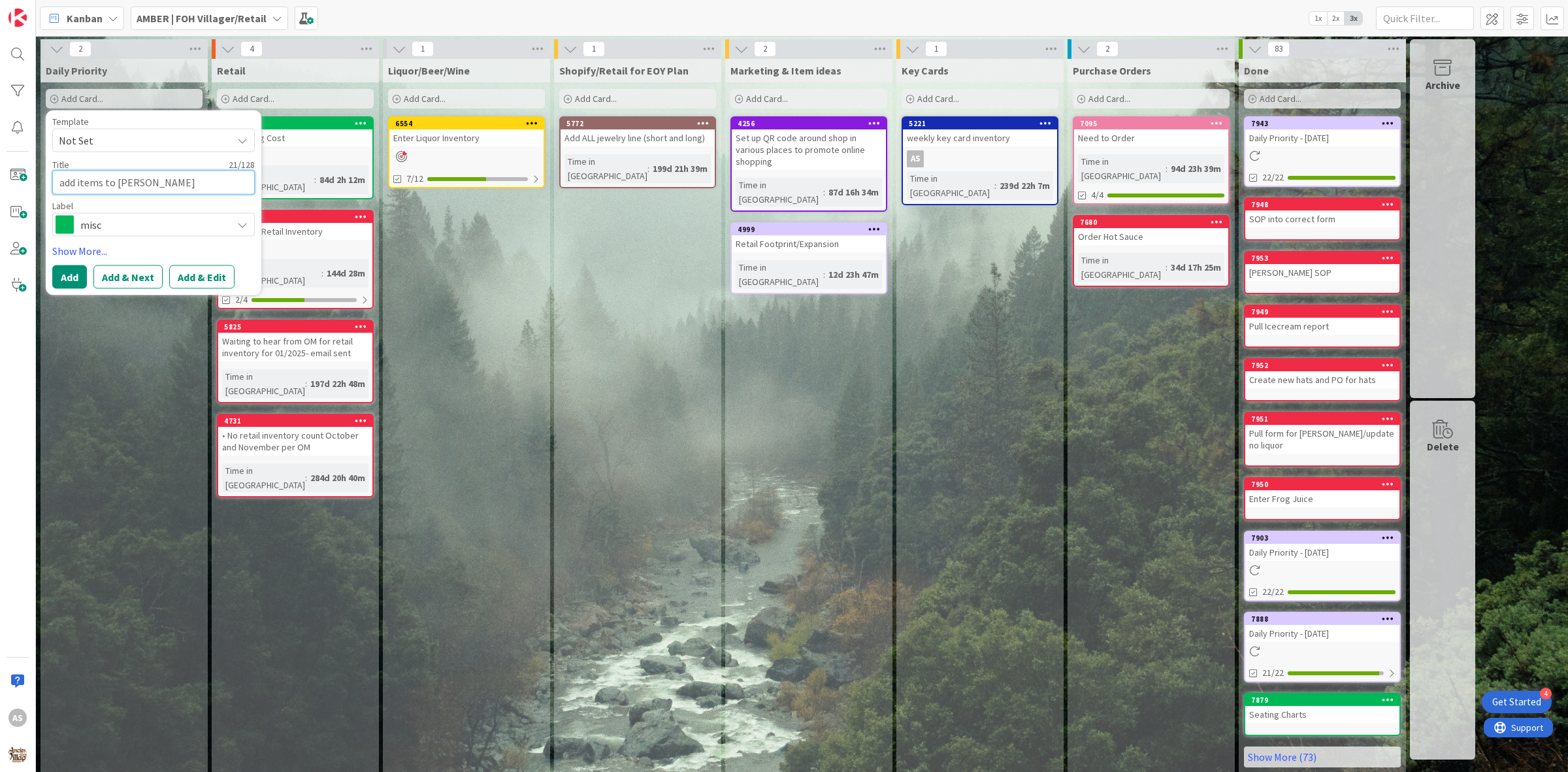
type textarea "add items to [PERSON_NAME]"
type textarea "x"
type textarea "add items to [PERSON_NAME]"
click at [126, 233] on div "misc" at bounding box center [153, 224] width 202 height 23
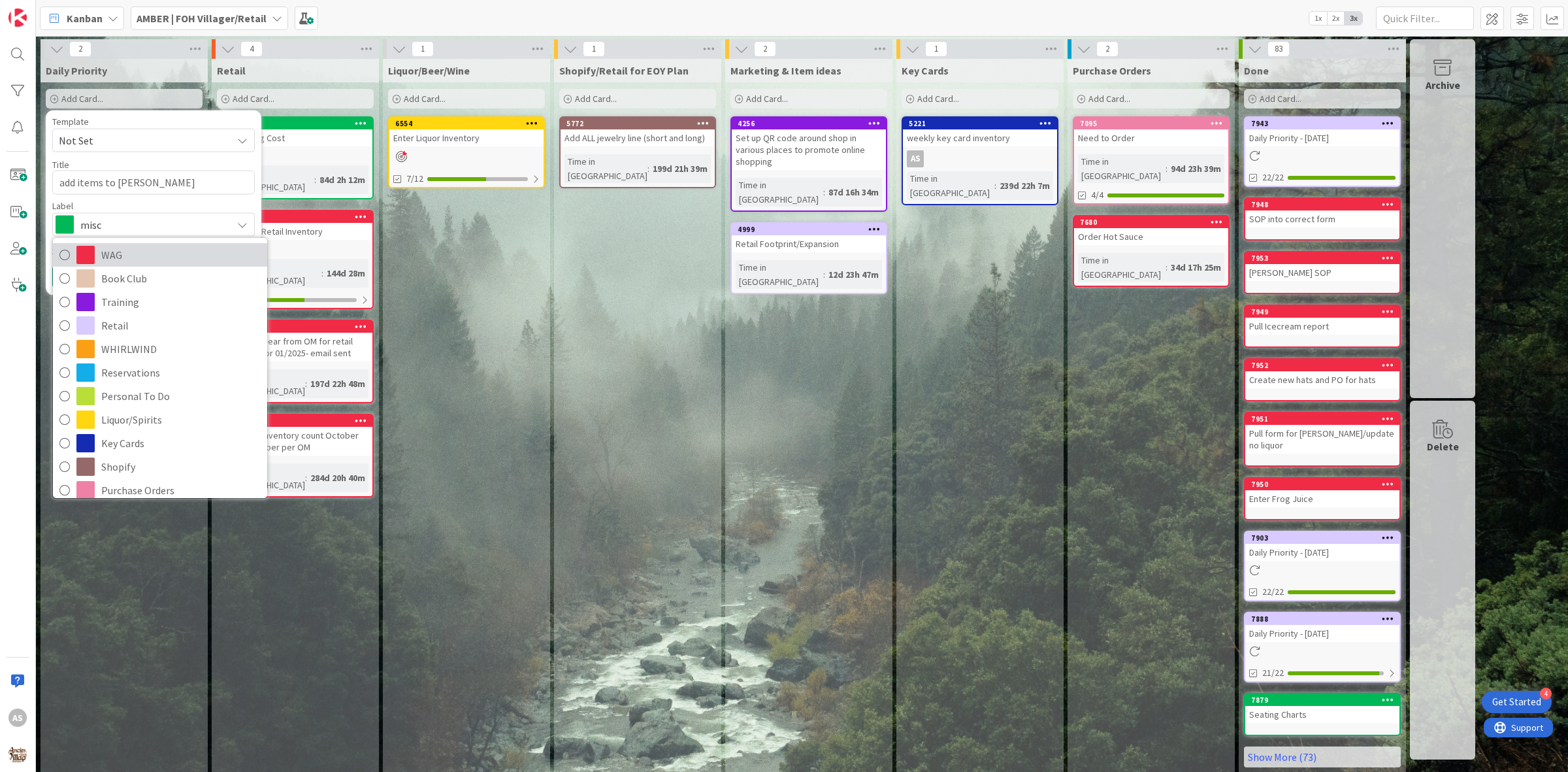
click at [116, 257] on span "WAG" at bounding box center [181, 254] width 160 height 19
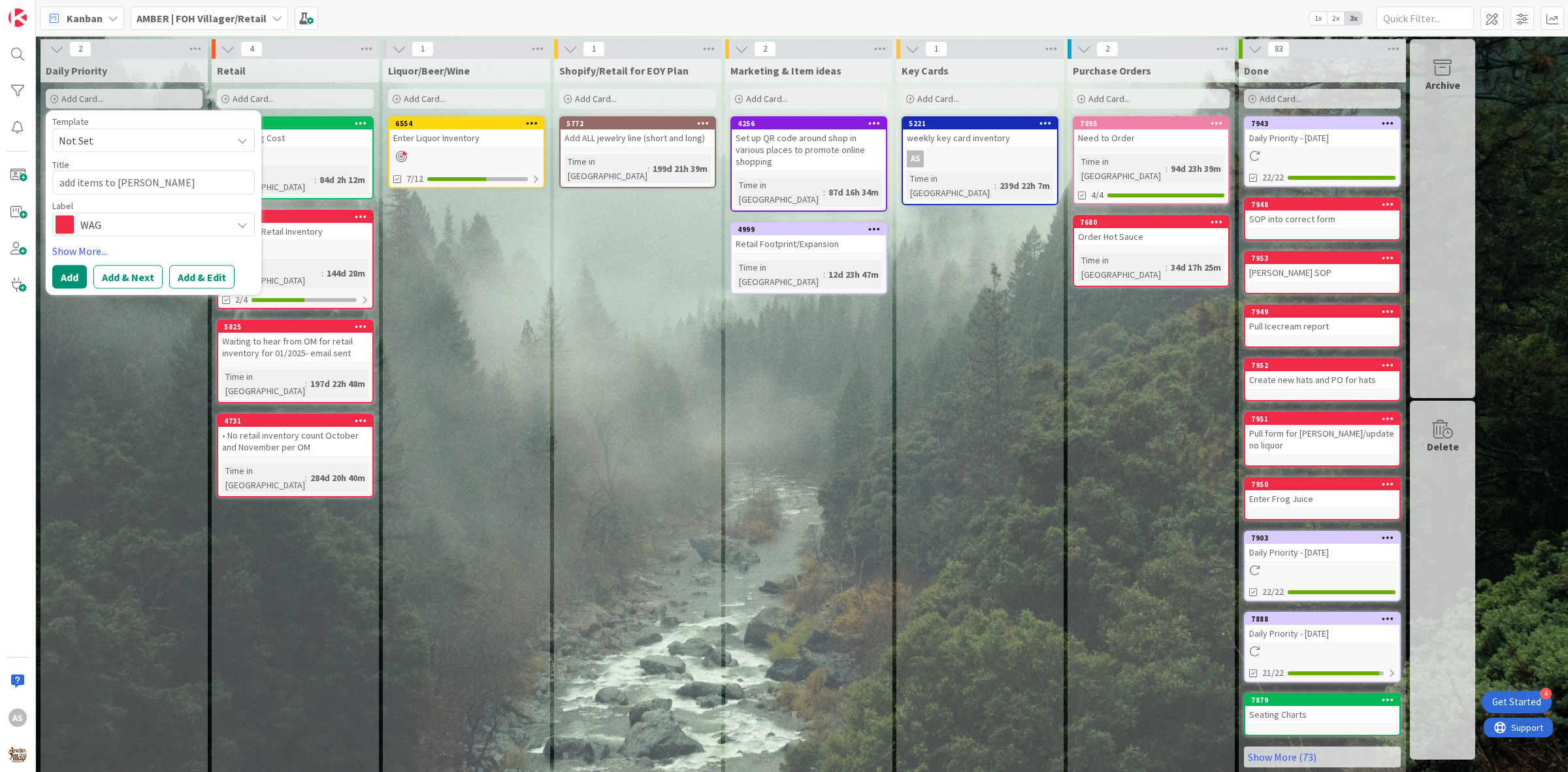
click at [71, 263] on div "Template Not Set Title 24 / 128 add items to olaf pantry Label WAG WAG Book Clu…" at bounding box center [153, 202] width 202 height 172
click at [69, 279] on button "Add" at bounding box center [69, 276] width 35 height 23
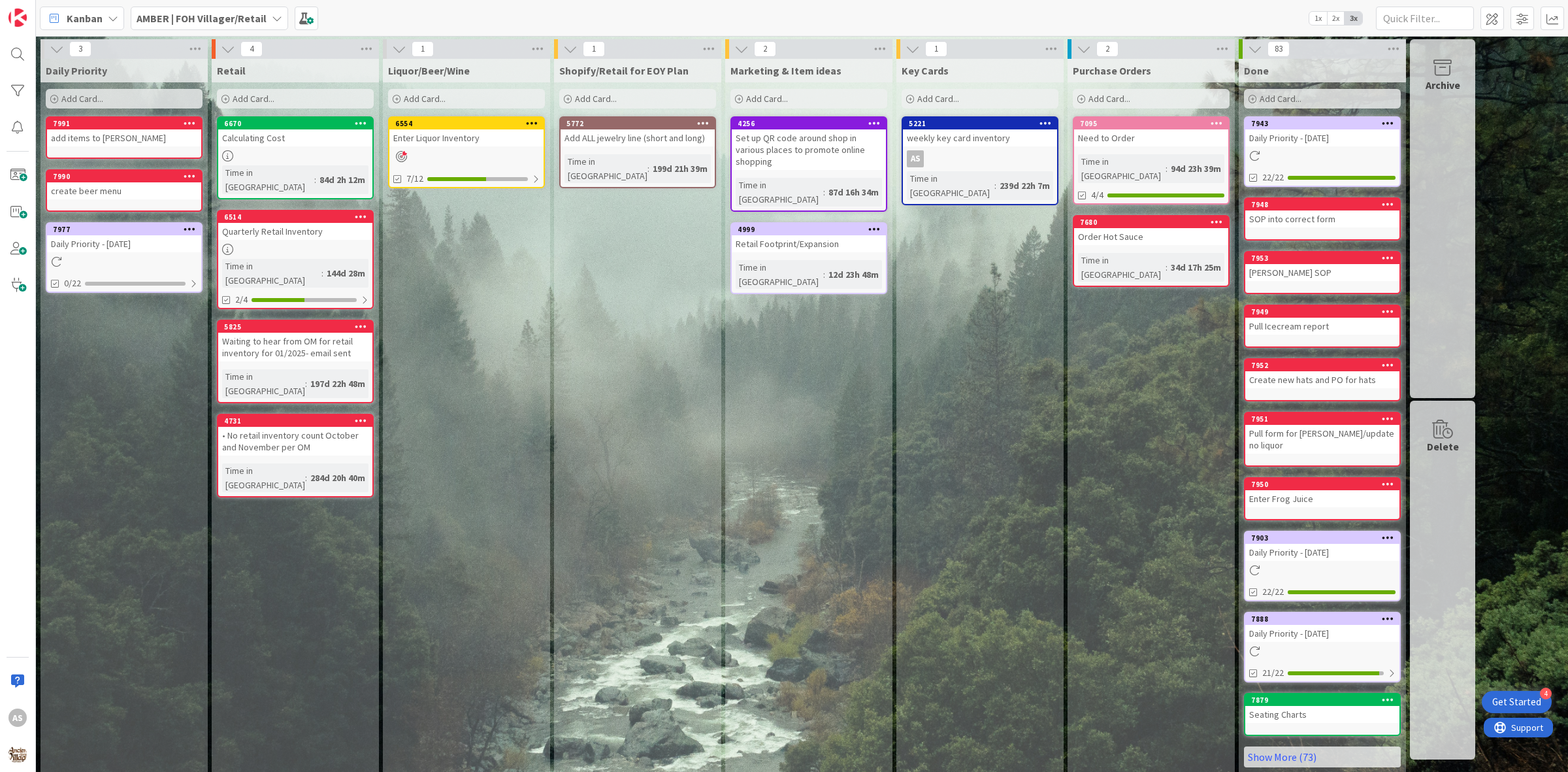
drag, startPoint x: 116, startPoint y: 115, endPoint x: 116, endPoint y: 108, distance: 7.0
click at [116, 108] on div "Daily Priority Add Card... Template Not Set Title 0 / 128 Label misc WAG Book C…" at bounding box center [124, 85] width 167 height 52
click at [128, 105] on div "Add Card..." at bounding box center [125, 98] width 157 height 19
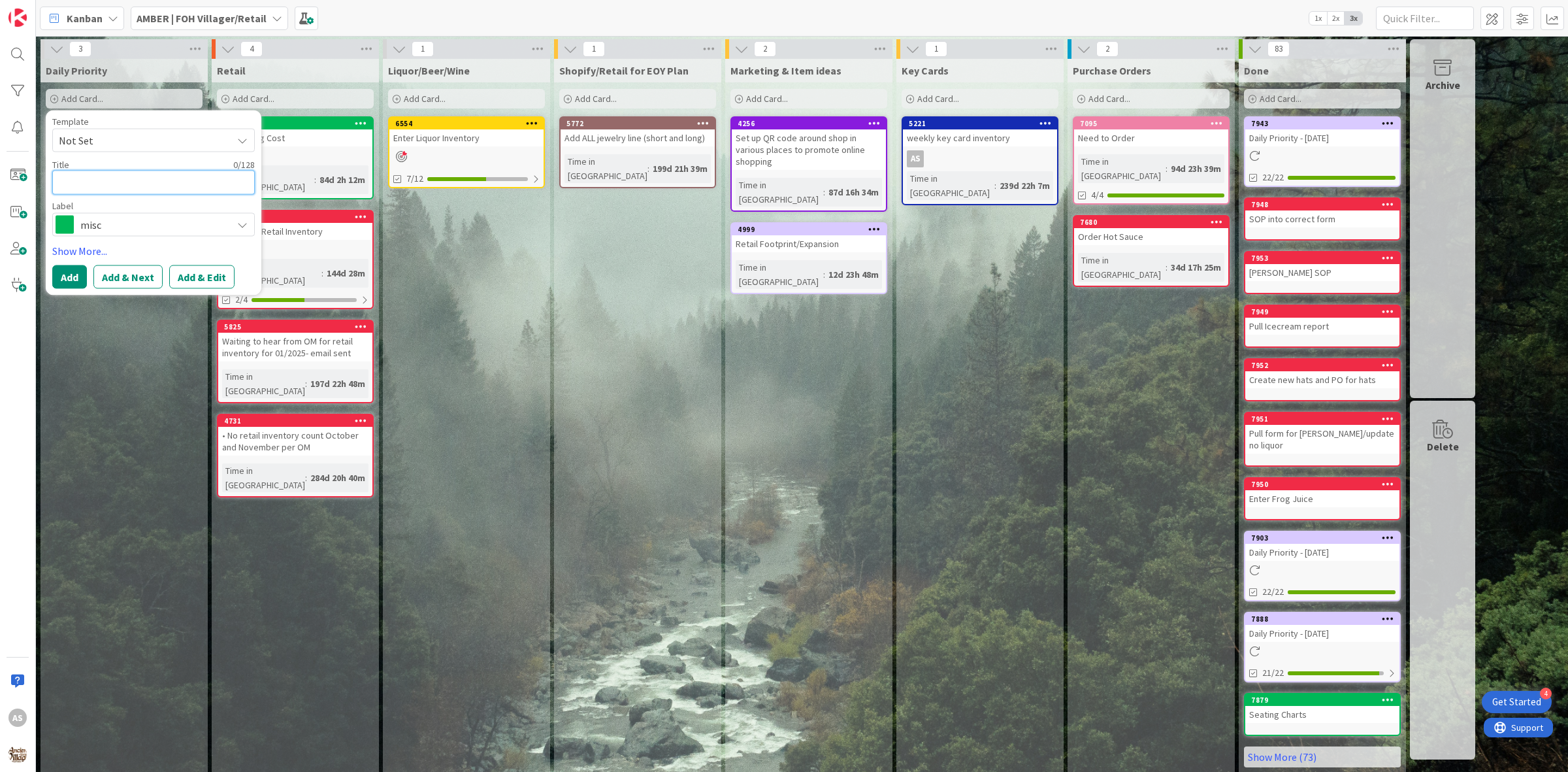
type textarea "x"
type textarea "r"
type textarea "x"
type textarea "ru"
type textarea "x"
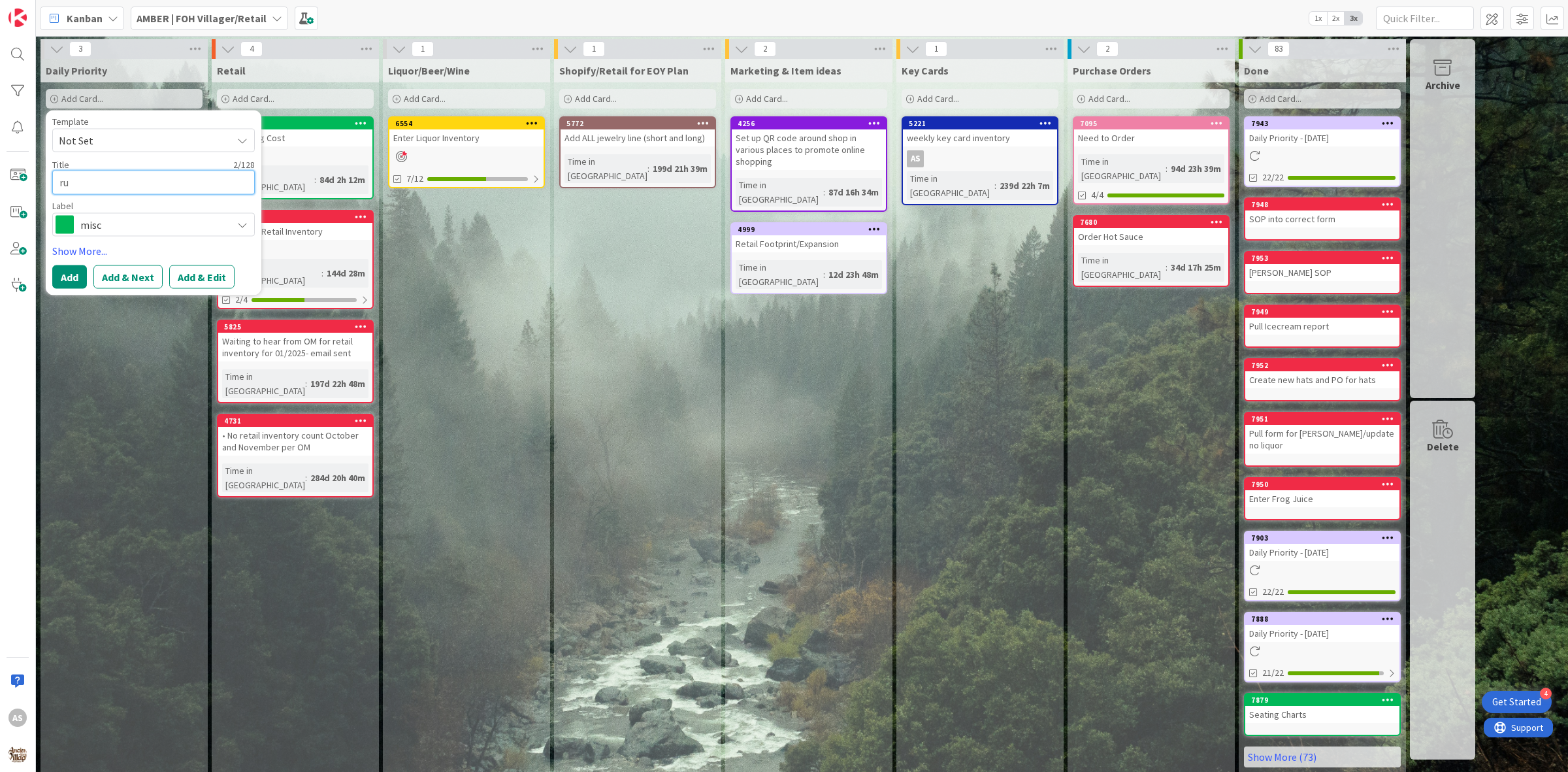
type textarea "run"
type textarea "x"
type textarea "run"
type textarea "x"
type textarea "run r"
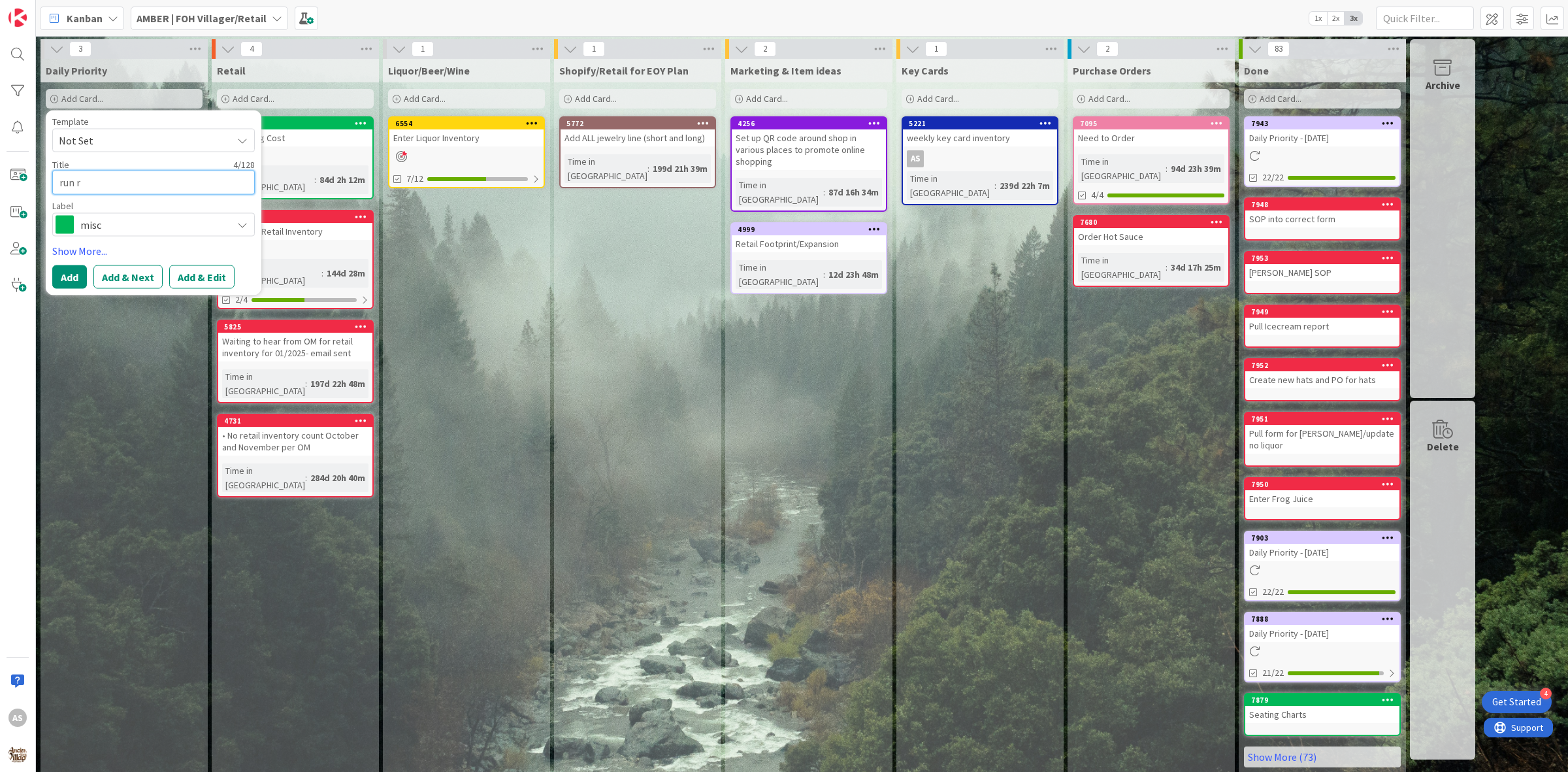
type textarea "x"
type textarea "run re"
type textarea "x"
type textarea "run rep"
type textarea "x"
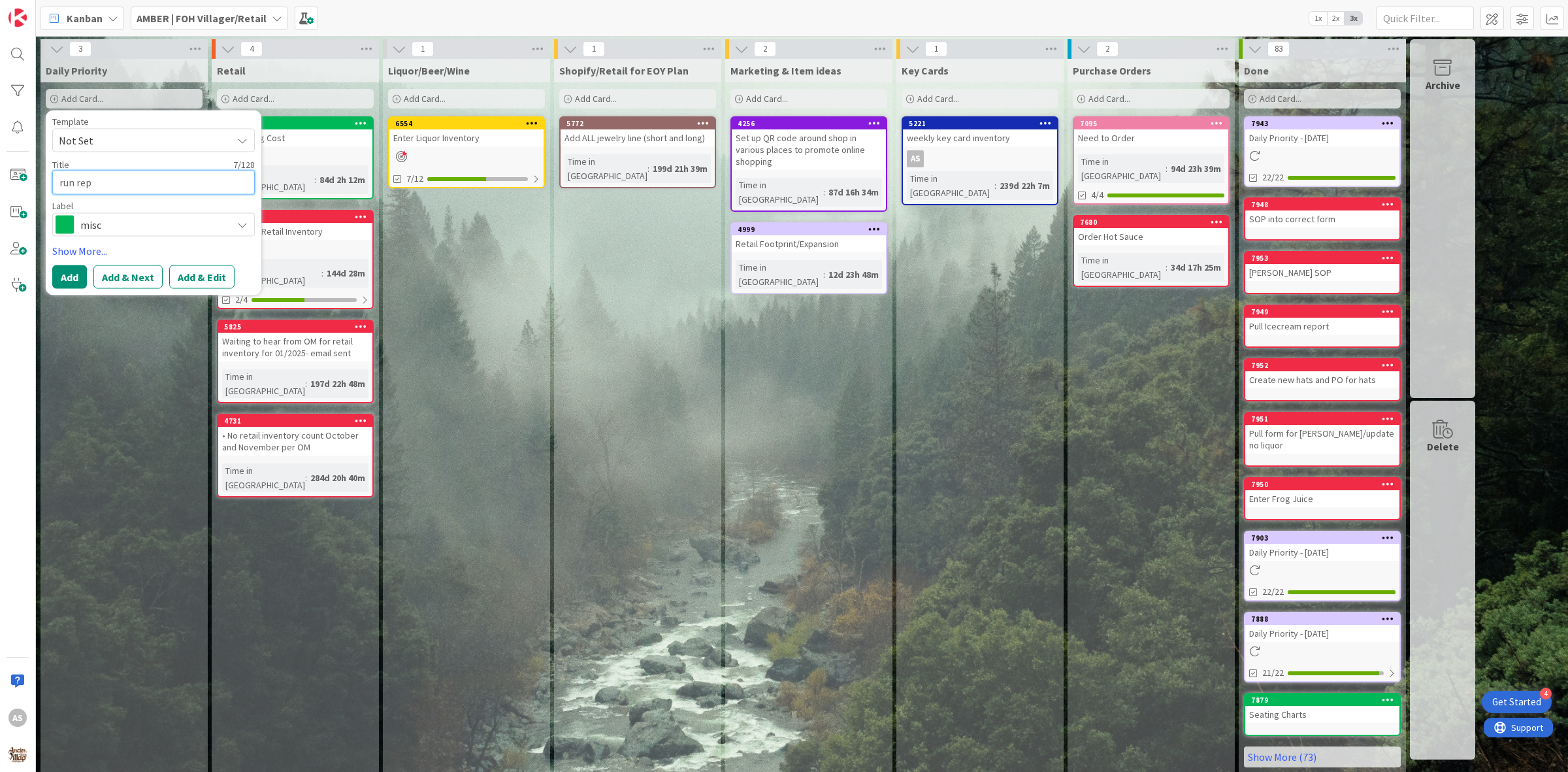
type textarea "run repo"
type textarea "x"
type textarea "run repor"
type textarea "x"
type textarea "run report"
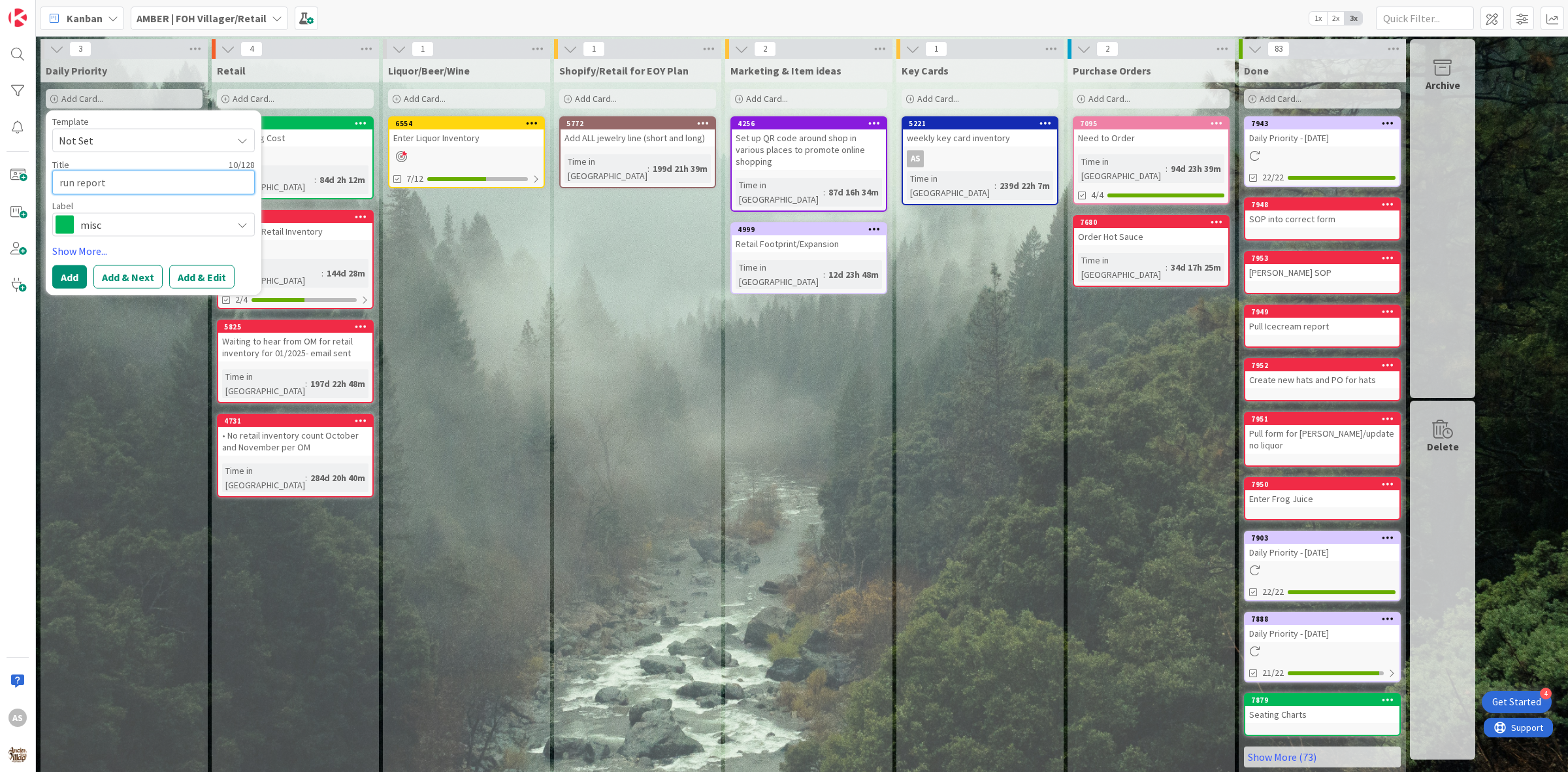
type textarea "x"
type textarea "run reports"
type textarea "x"
type textarea "run reports"
type textarea "x"
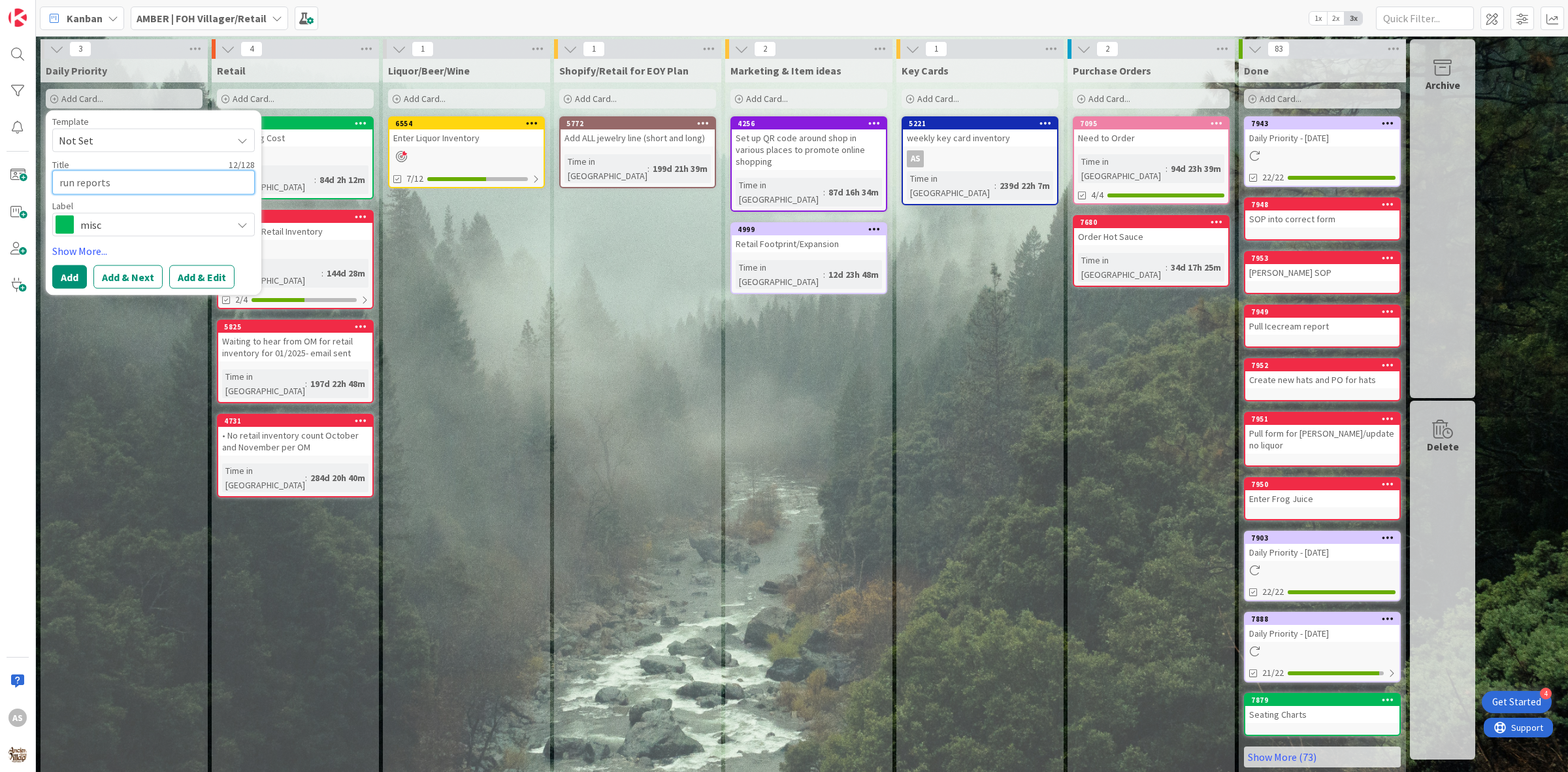
type textarea "run reports a"
type textarea "x"
type textarea "run reports an"
type textarea "x"
type textarea "run reports and"
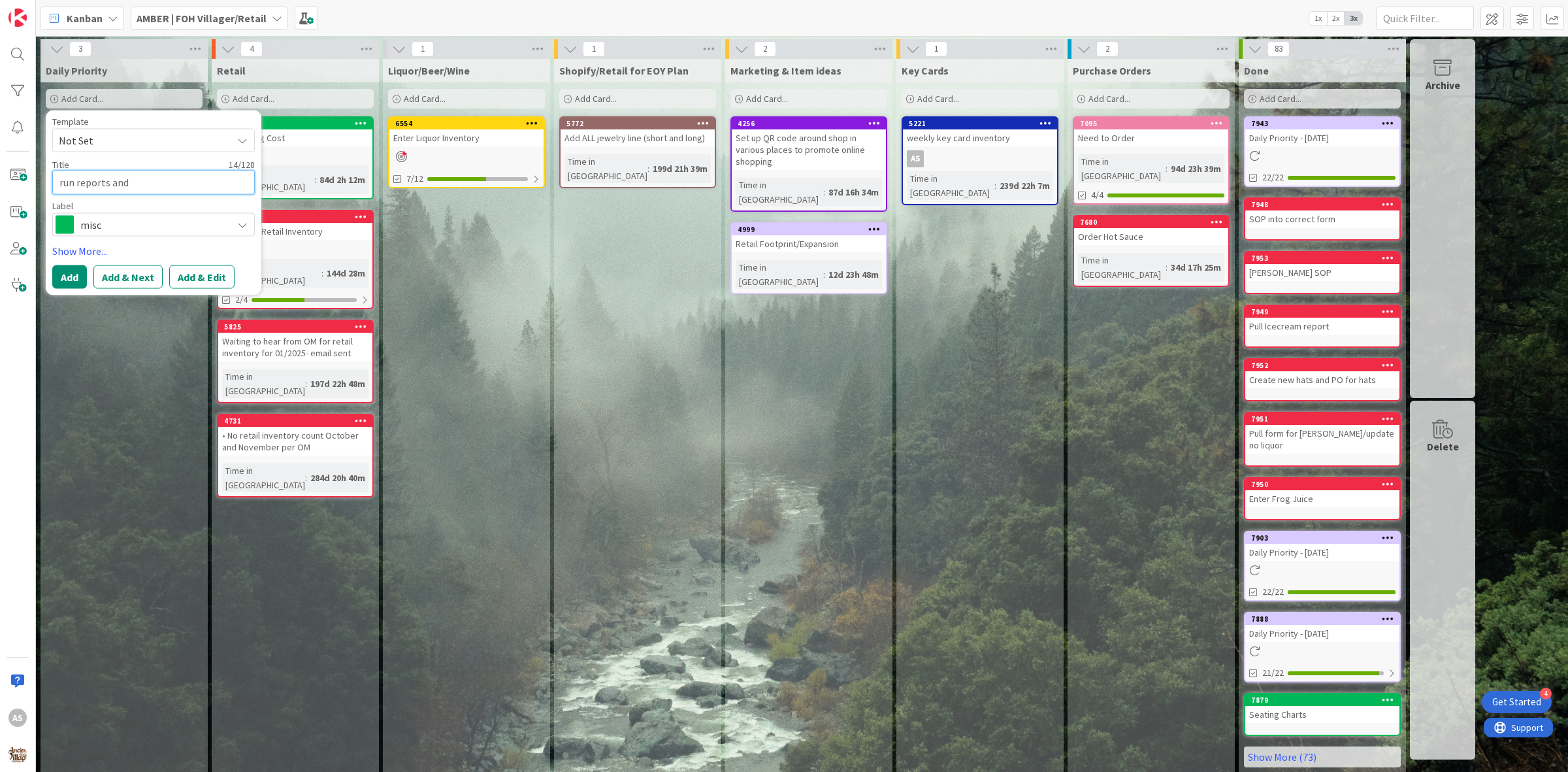
type textarea "x"
type textarea "run reports and"
type textarea "x"
type textarea "run reports and s"
type textarea "x"
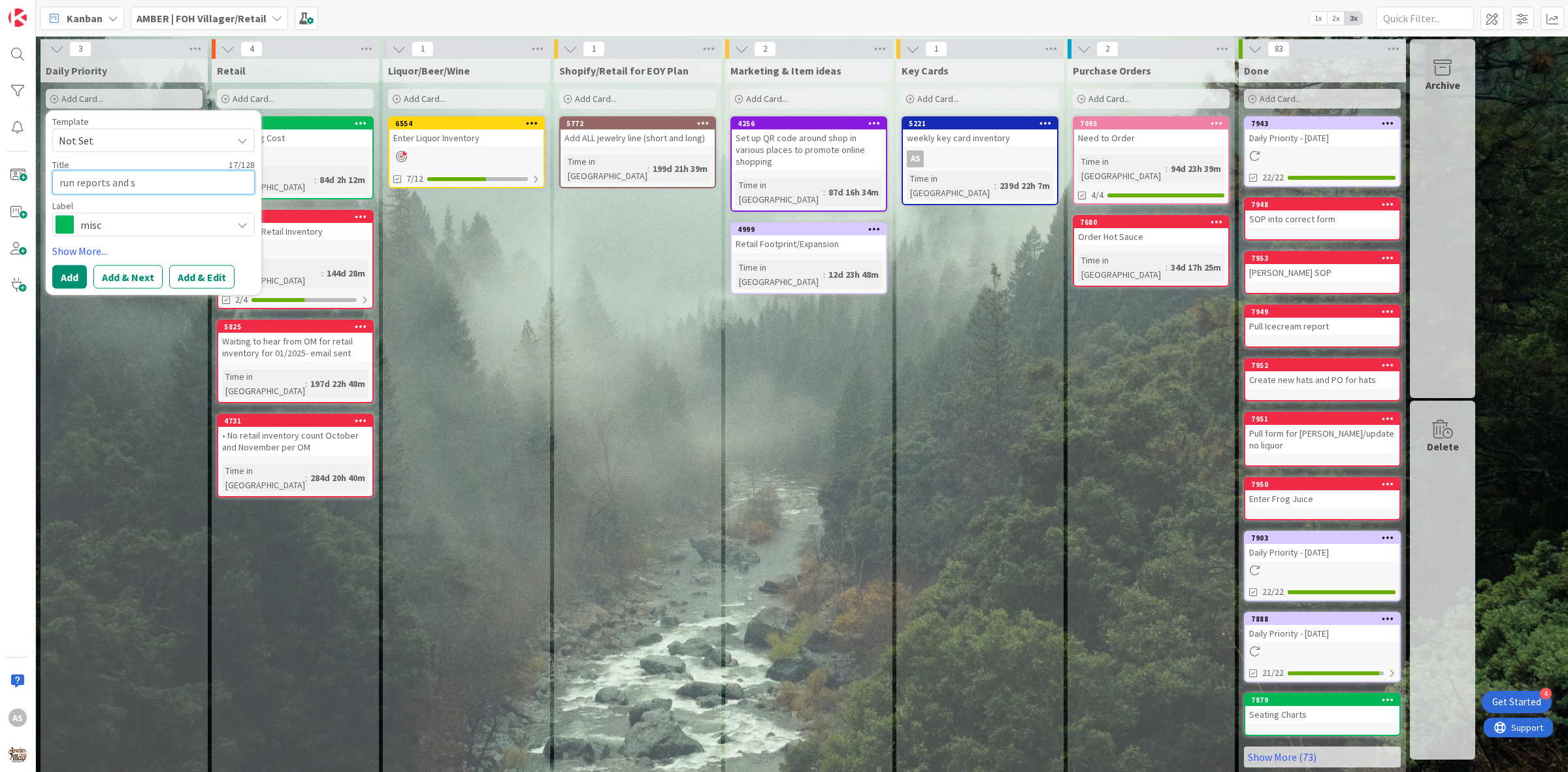
type textarea "run reports and se"
type textarea "x"
type textarea "run reports and sen"
type textarea "x"
type textarea "run reports and send"
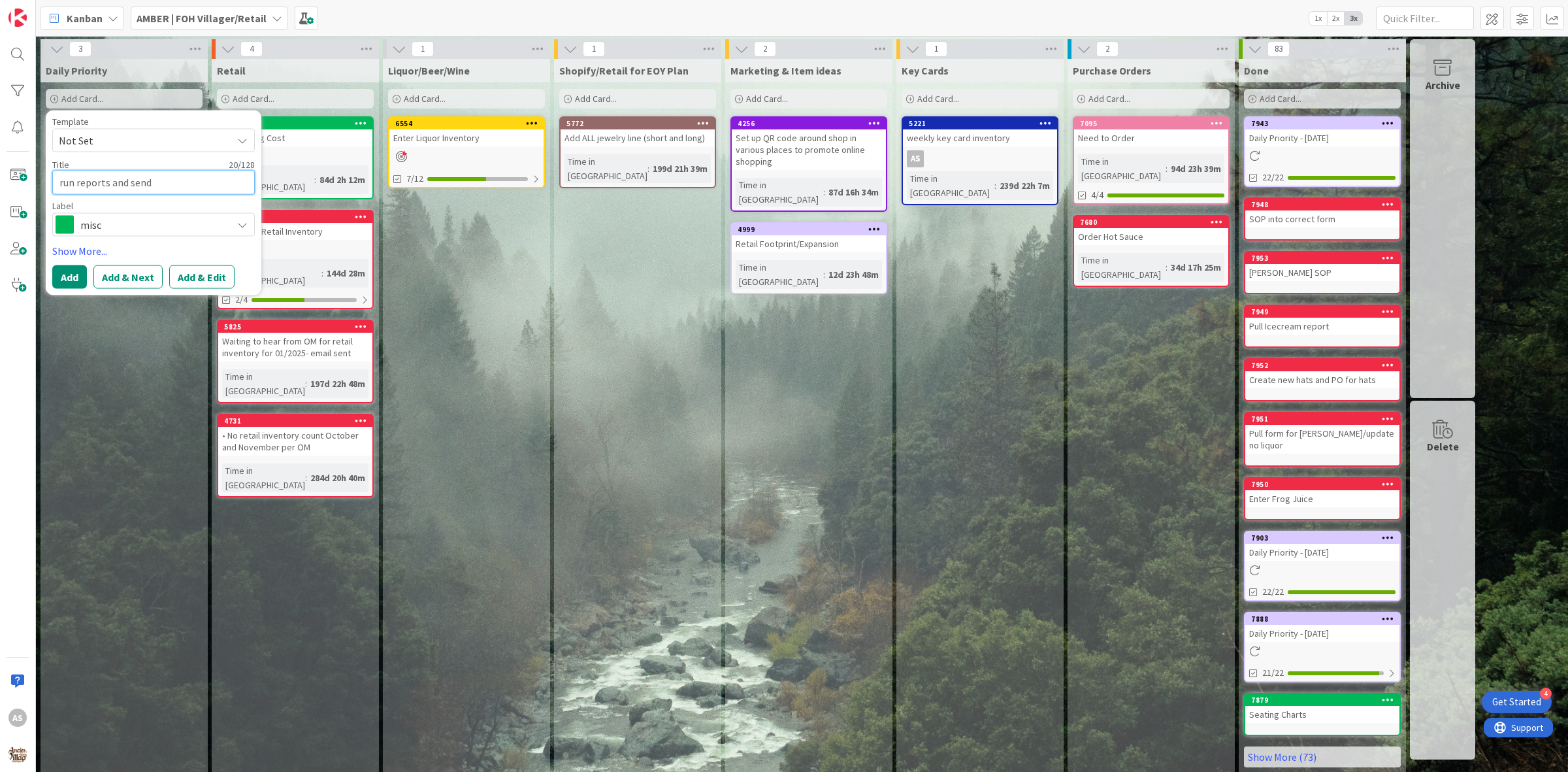
type textarea "x"
type textarea "run reports and send t"
type textarea "x"
type textarea "run reports and send to"
type textarea "x"
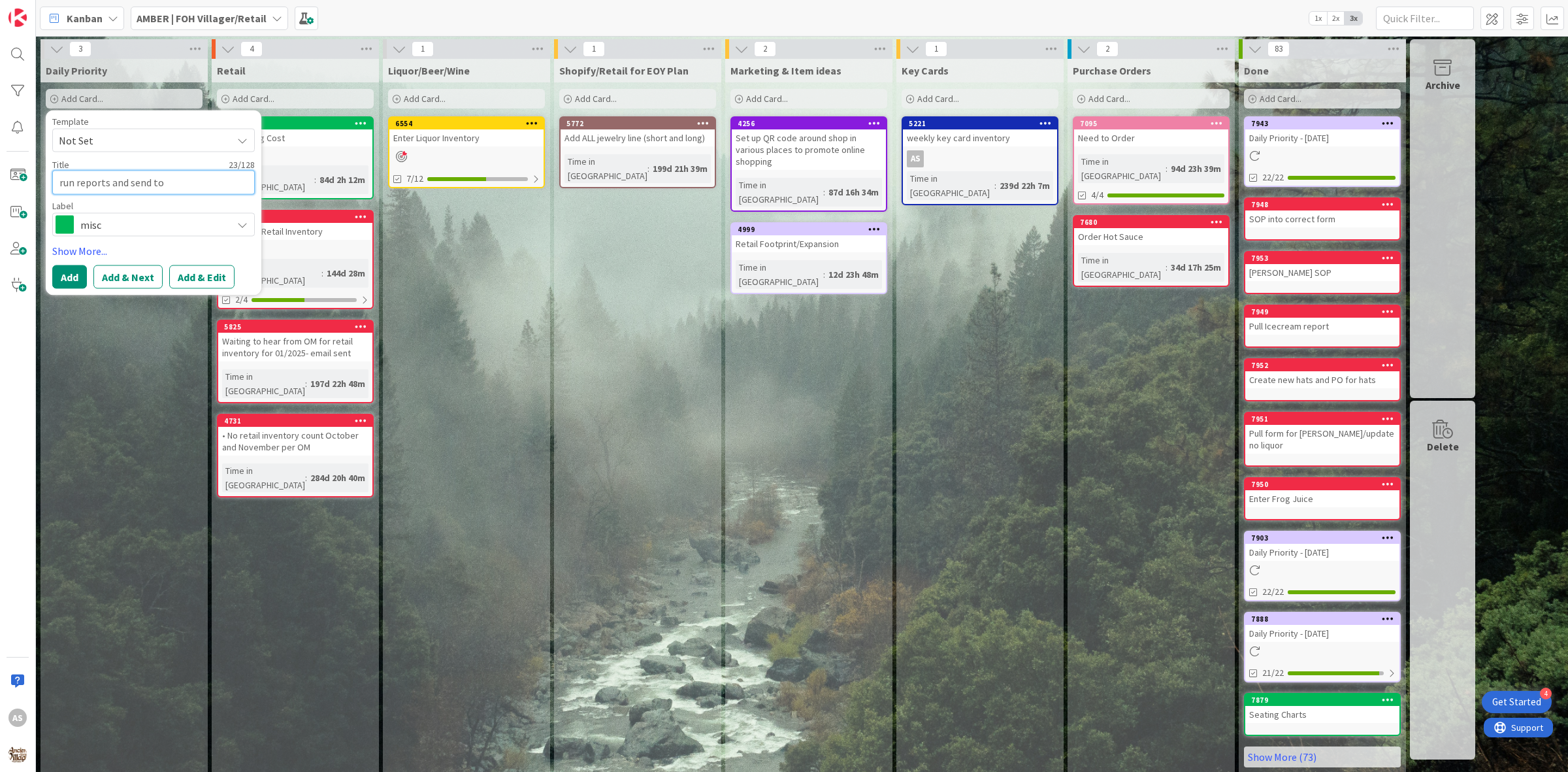
type textarea "run reports and send to"
type textarea "x"
type textarea "run reports and send to s"
type textarea "x"
type textarea "run reports and send to sa"
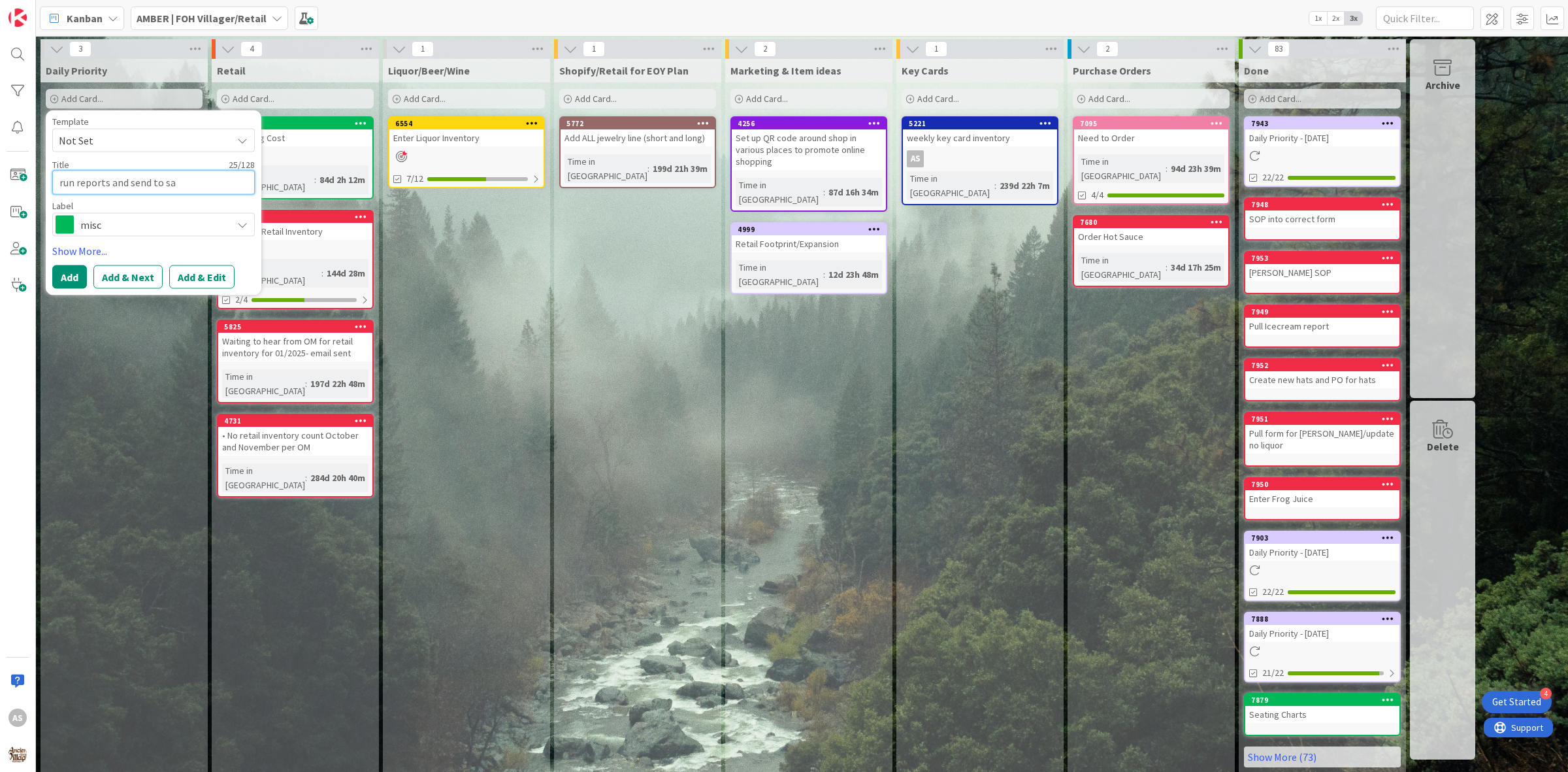
type textarea "x"
type textarea "run reports and send to san"
type textarea "x"
type textarea "run reports and send to sand"
type textarea "x"
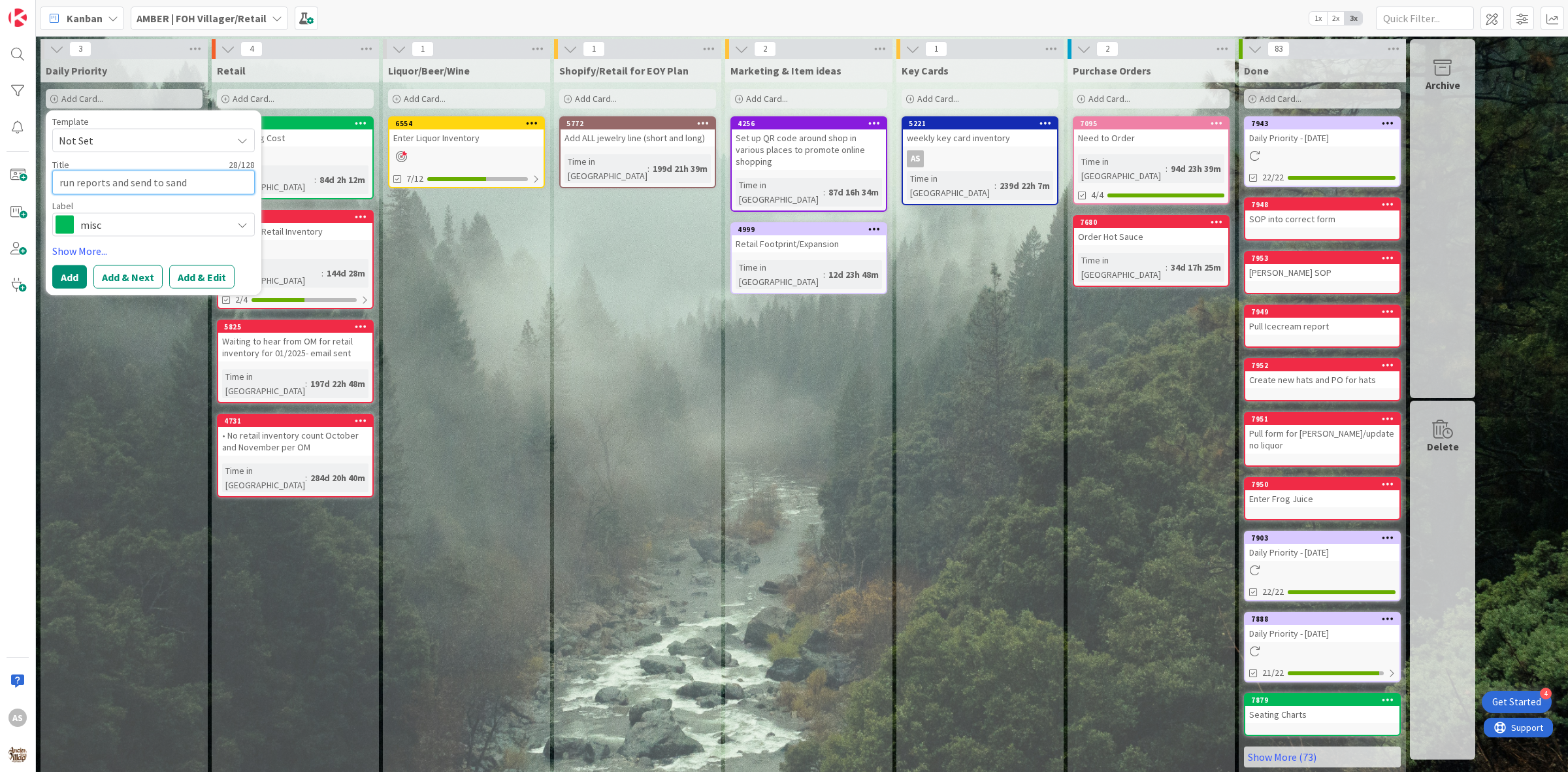
type textarea "run reports and send to [PERSON_NAME]"
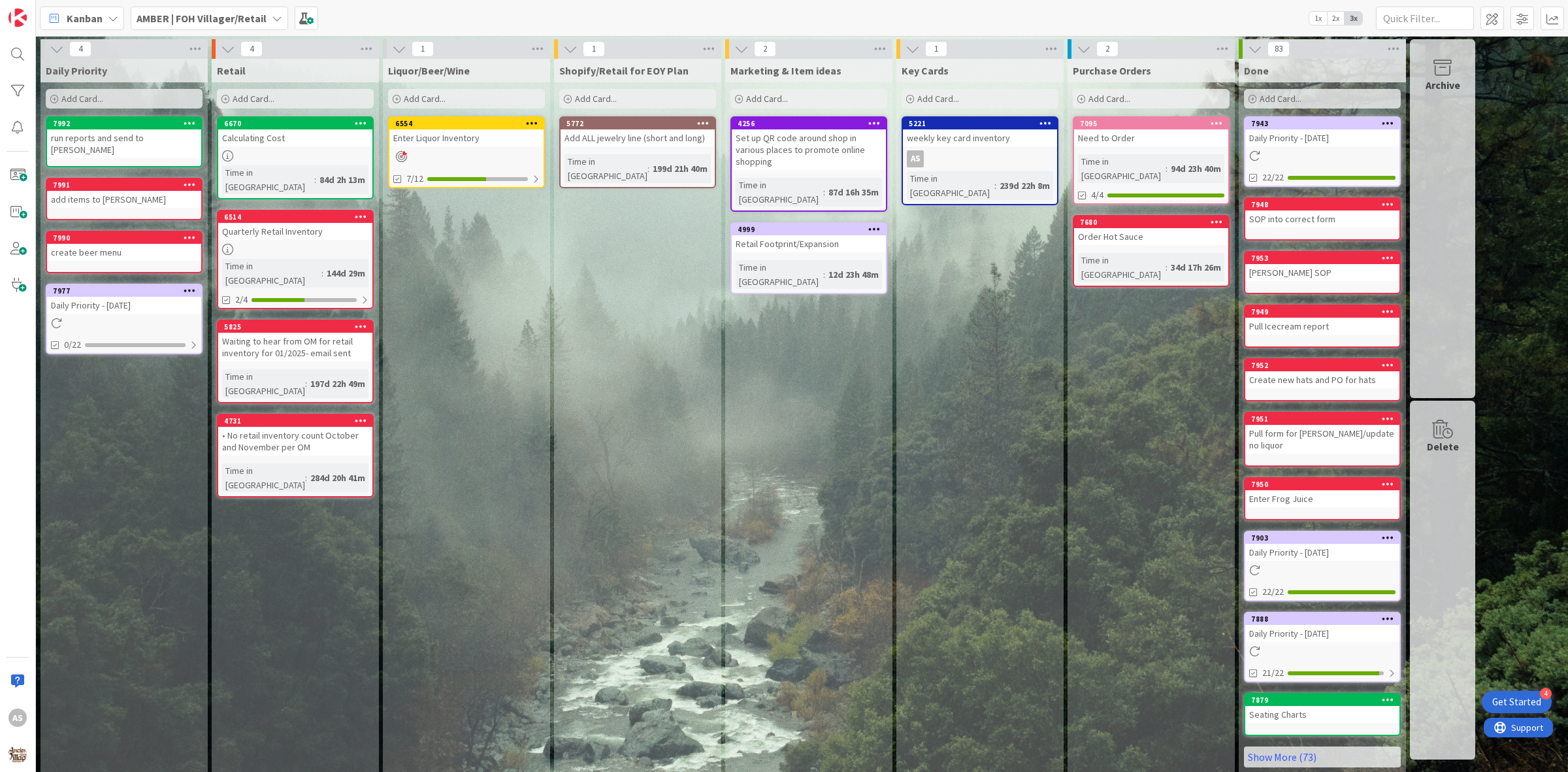
click at [121, 98] on div "Add Card..." at bounding box center [125, 98] width 157 height 19
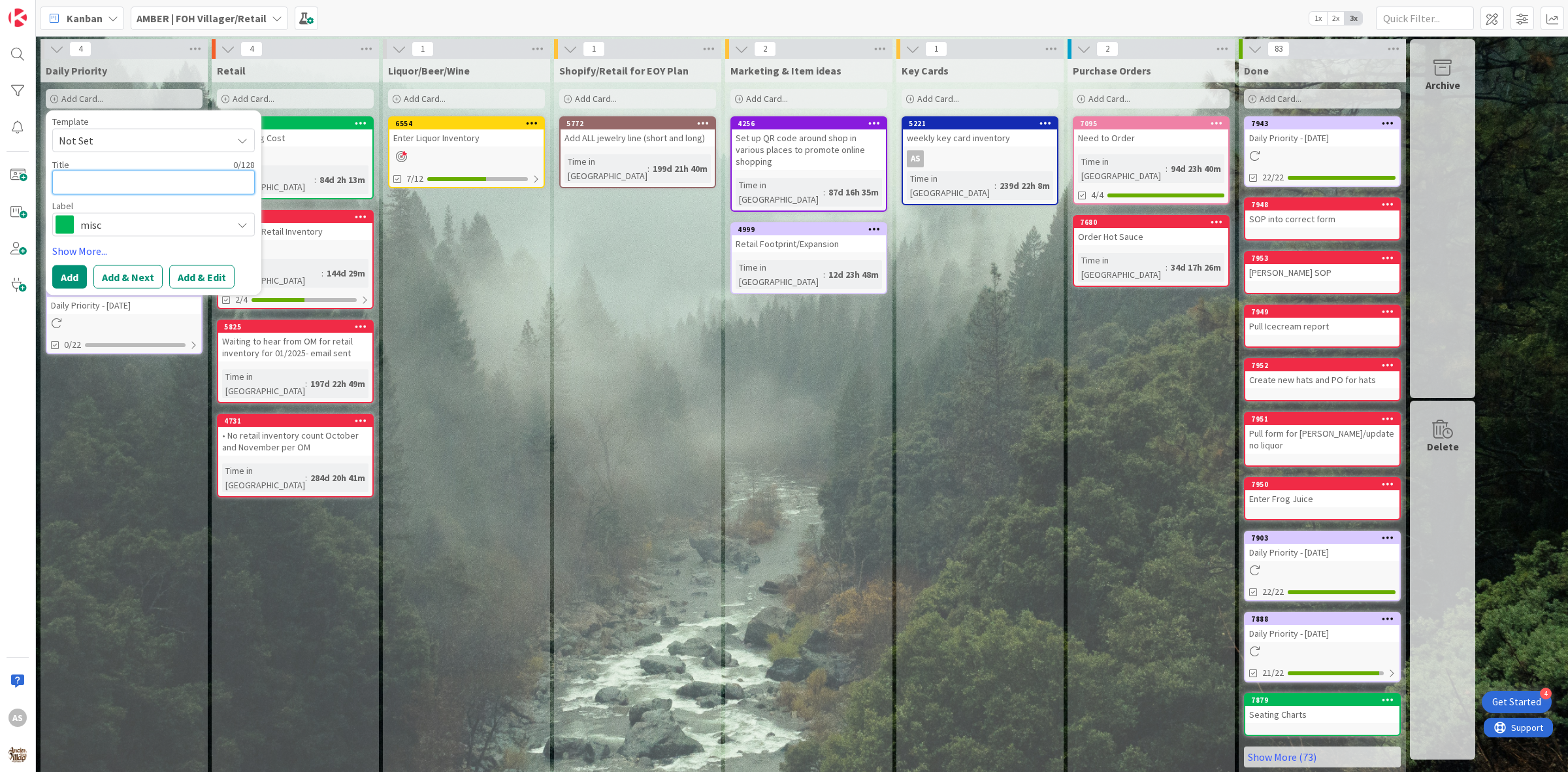
type textarea "x"
type textarea "c"
type textarea "x"
type textarea "ch"
type textarea "x"
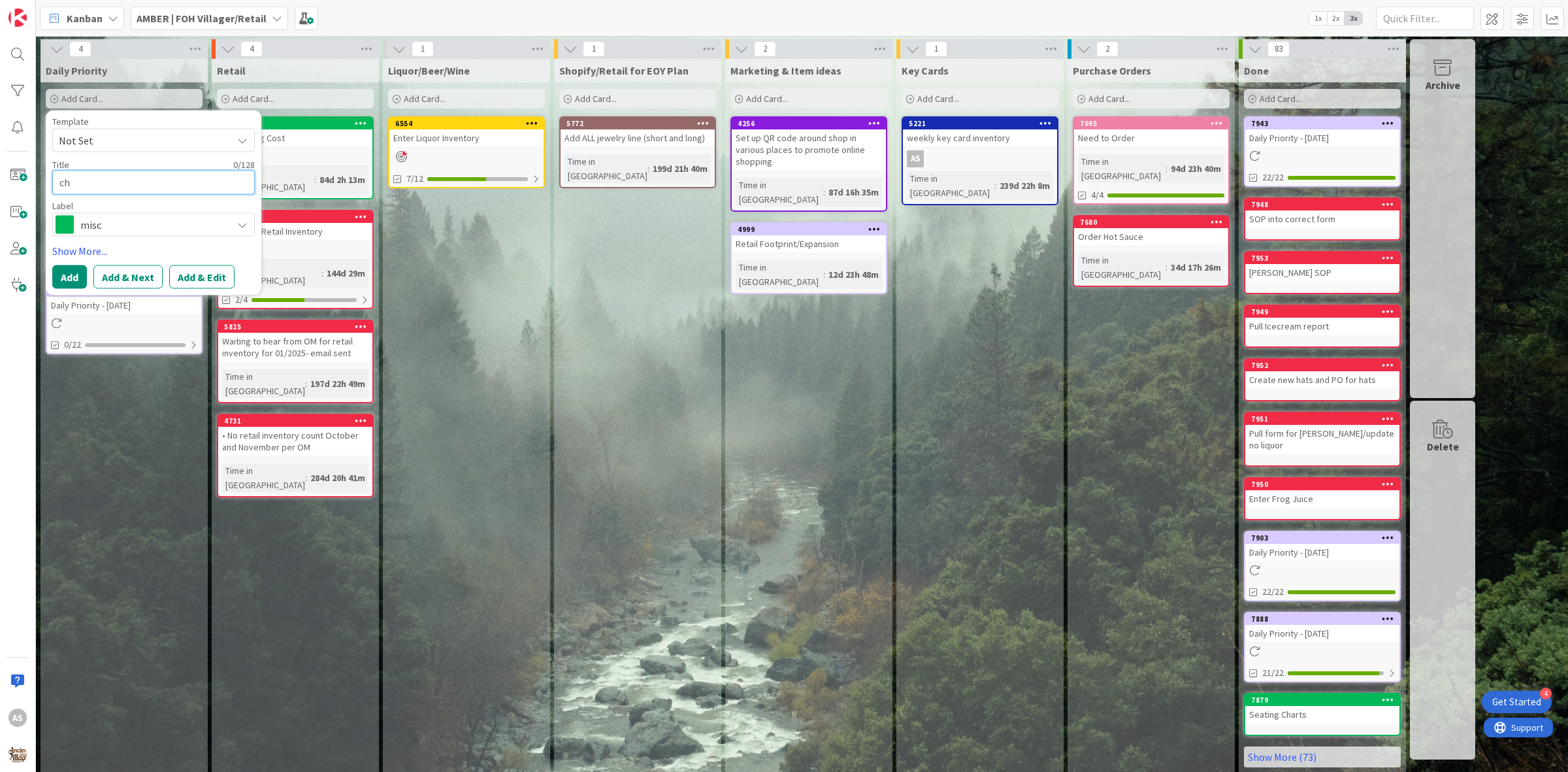
type textarea "che"
type textarea "x"
type textarea "chec"
type textarea "x"
type textarea "check"
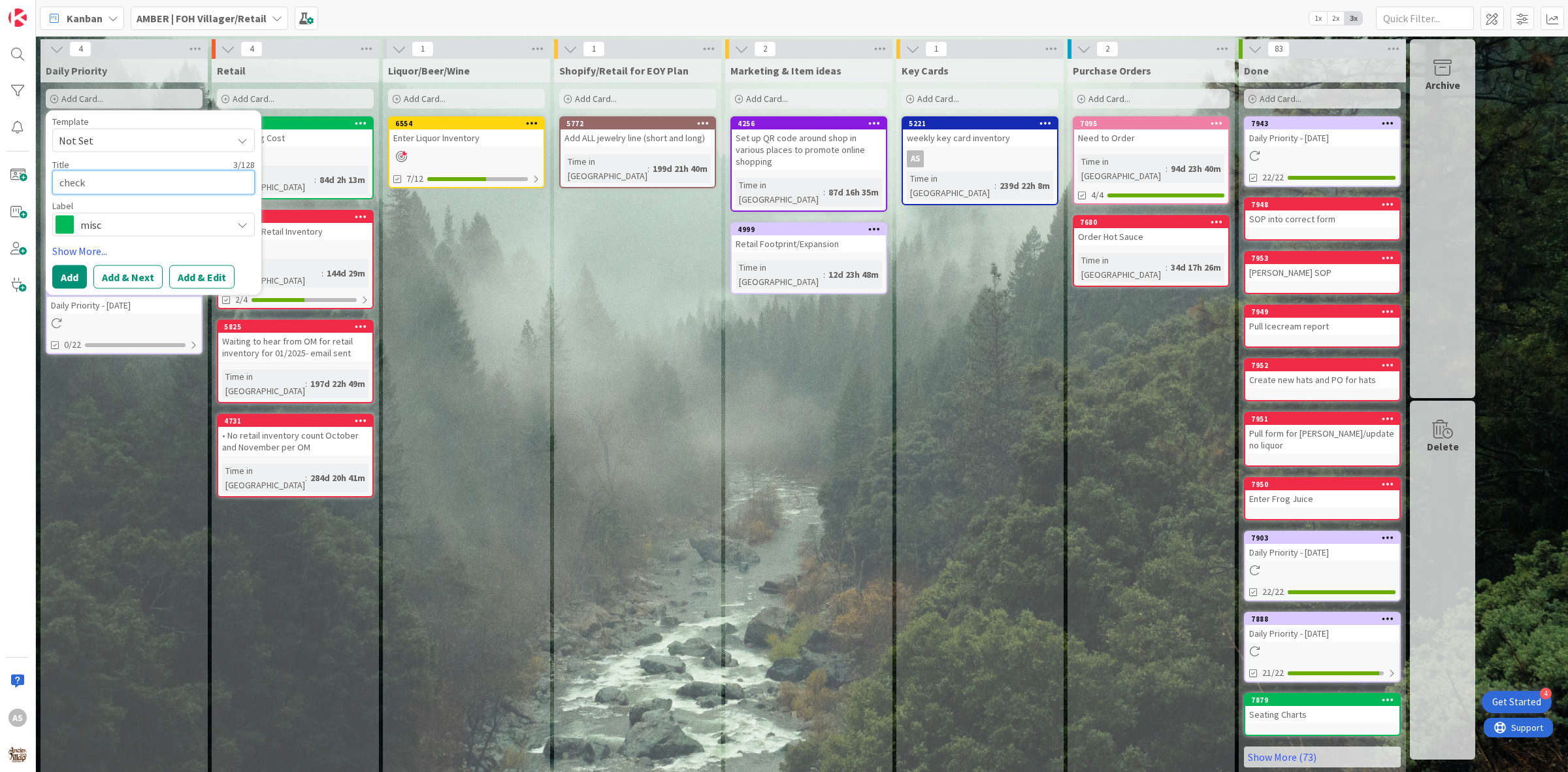
type textarea "x"
type textarea "check"
type textarea "x"
type textarea "check k"
type textarea "x"
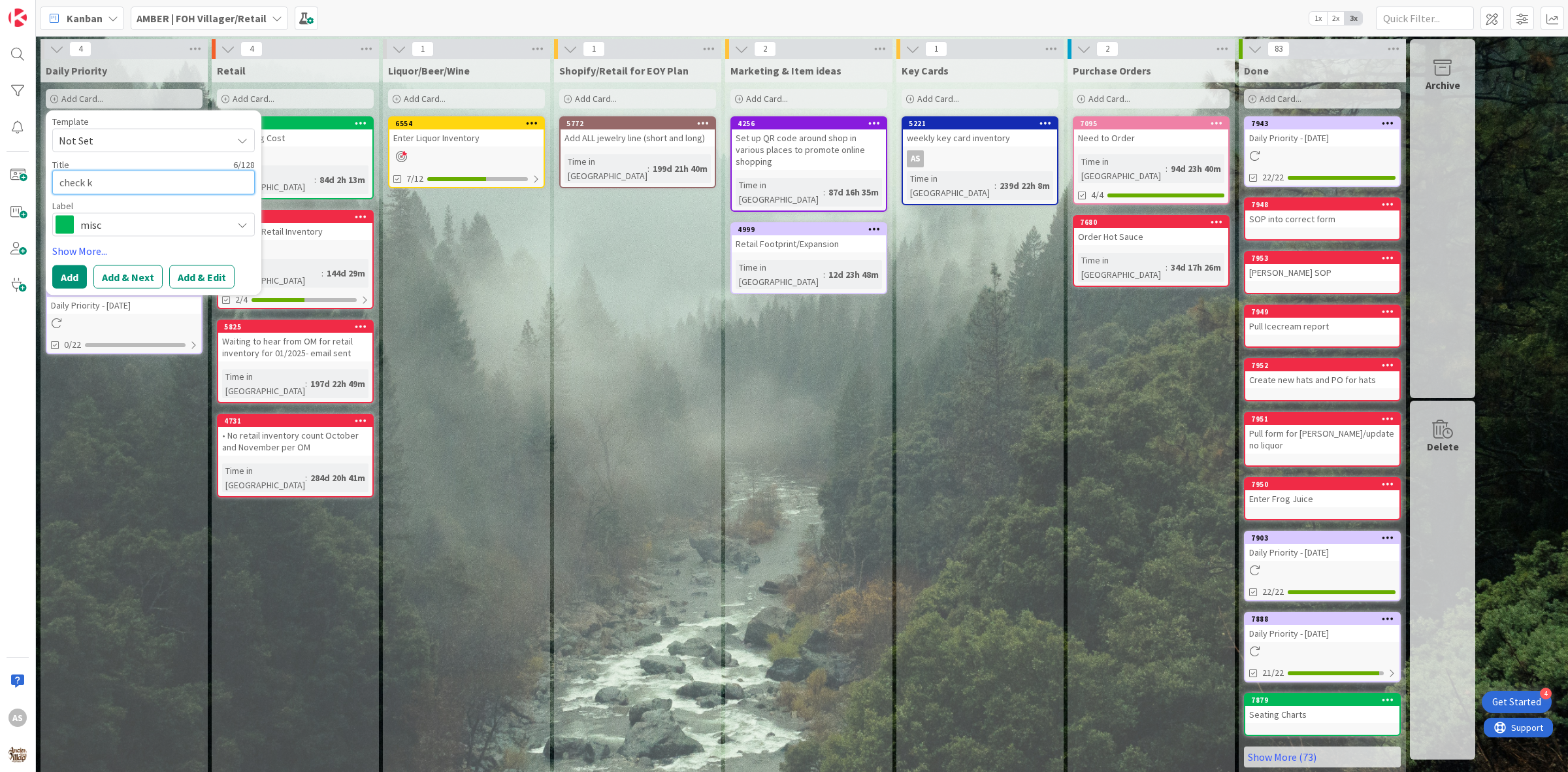
type textarea "check ke"
type textarea "x"
type textarea "check key"
type textarea "x"
type textarea "check key"
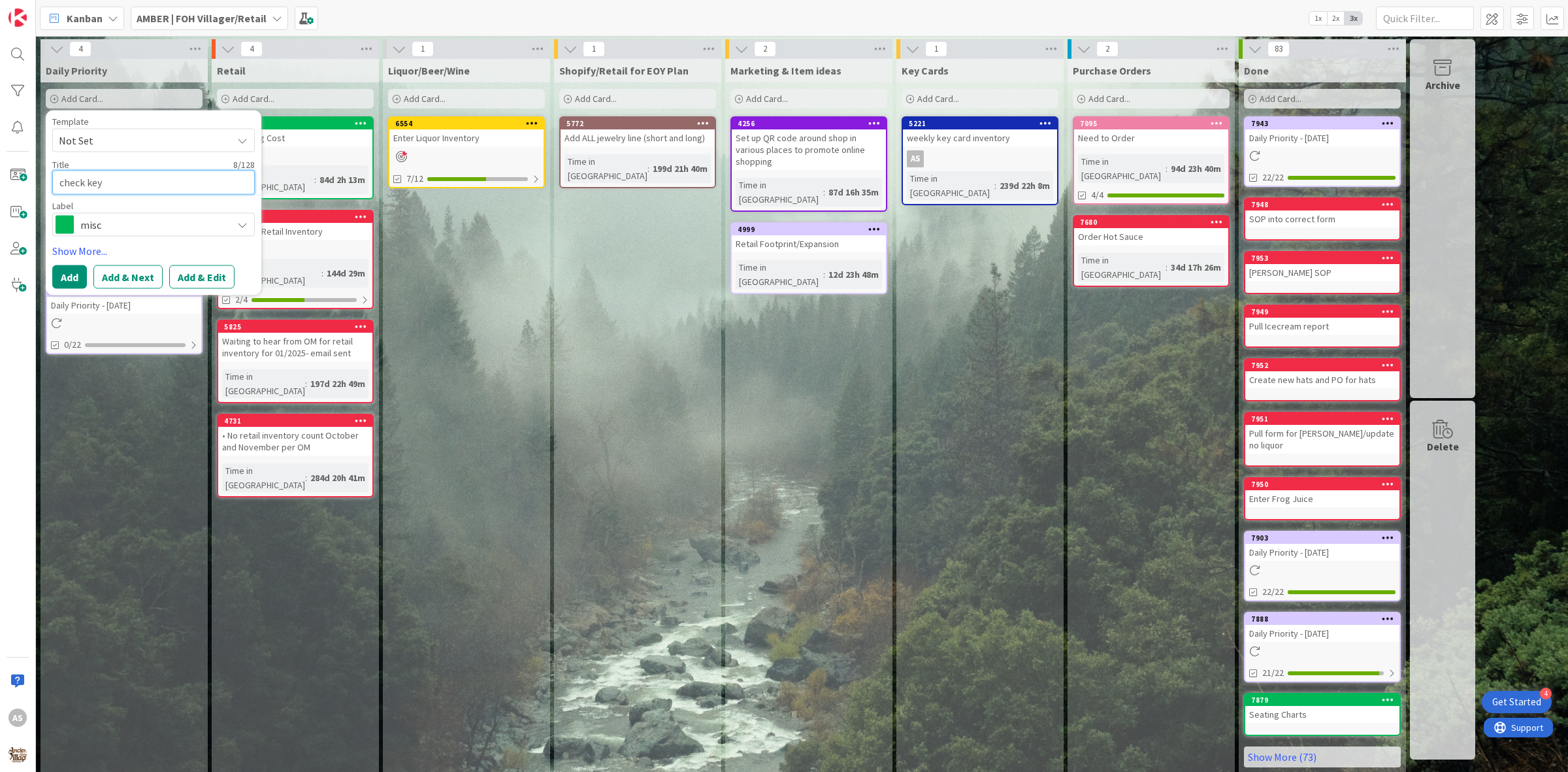
type textarea "x"
type textarea "check key c"
type textarea "x"
type textarea "check key ca"
type textarea "x"
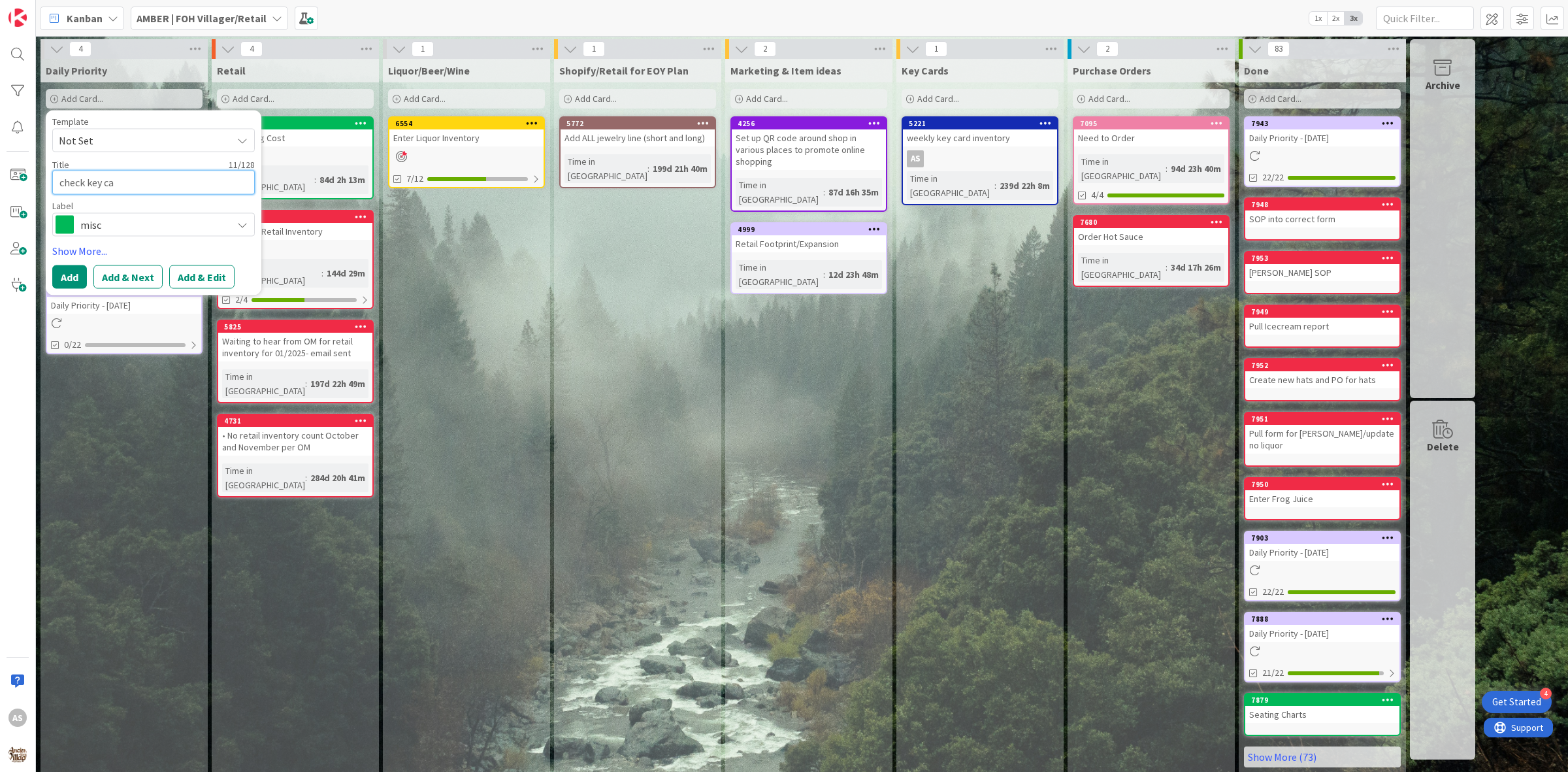
type textarea "check key car"
type textarea "x"
type textarea "check key care"
type textarea "x"
type textarea "check key cared"
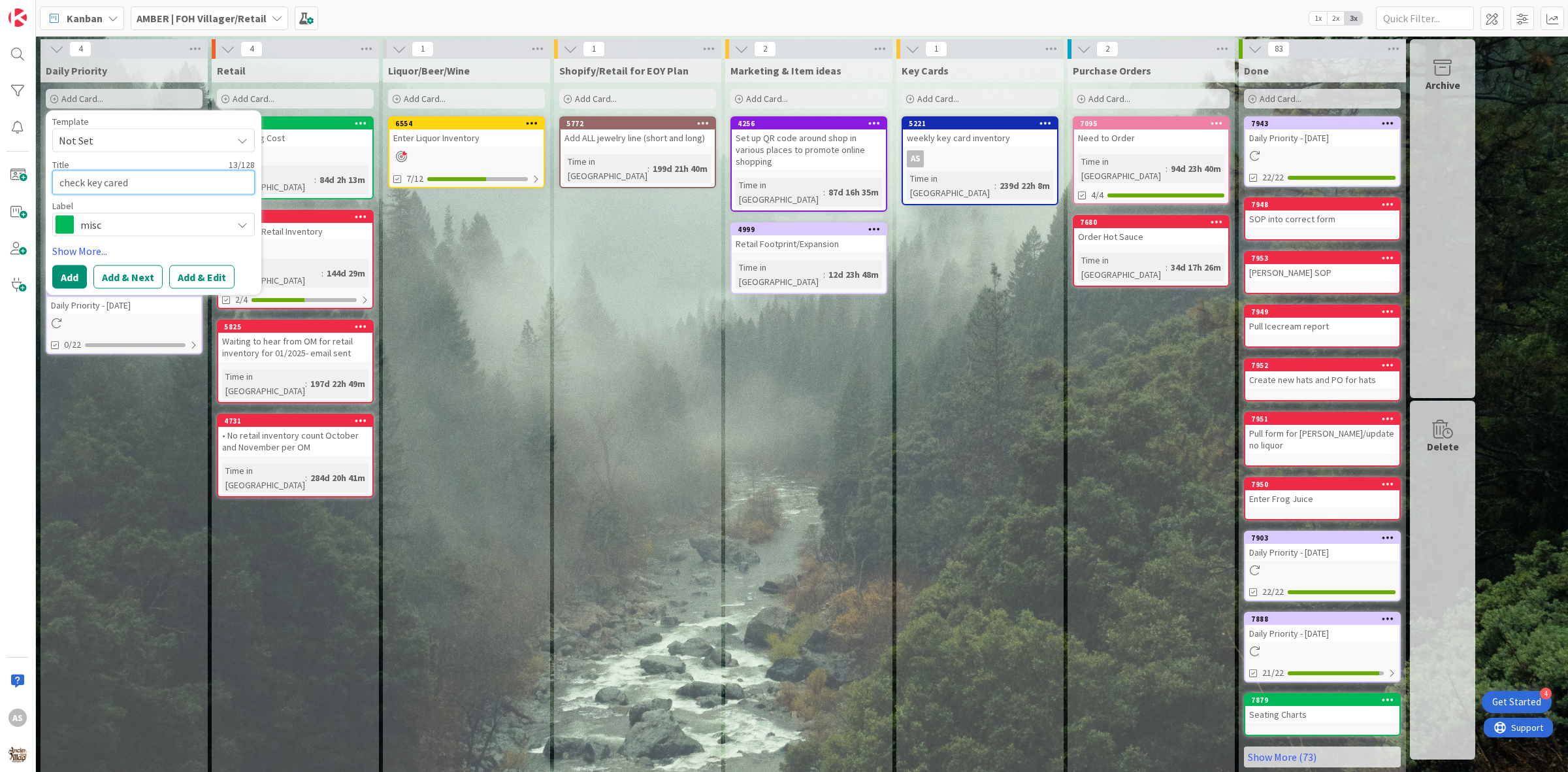
type textarea "x"
type textarea "check key careds"
type textarea "x"
type textarea "check key cared"
type textarea "x"
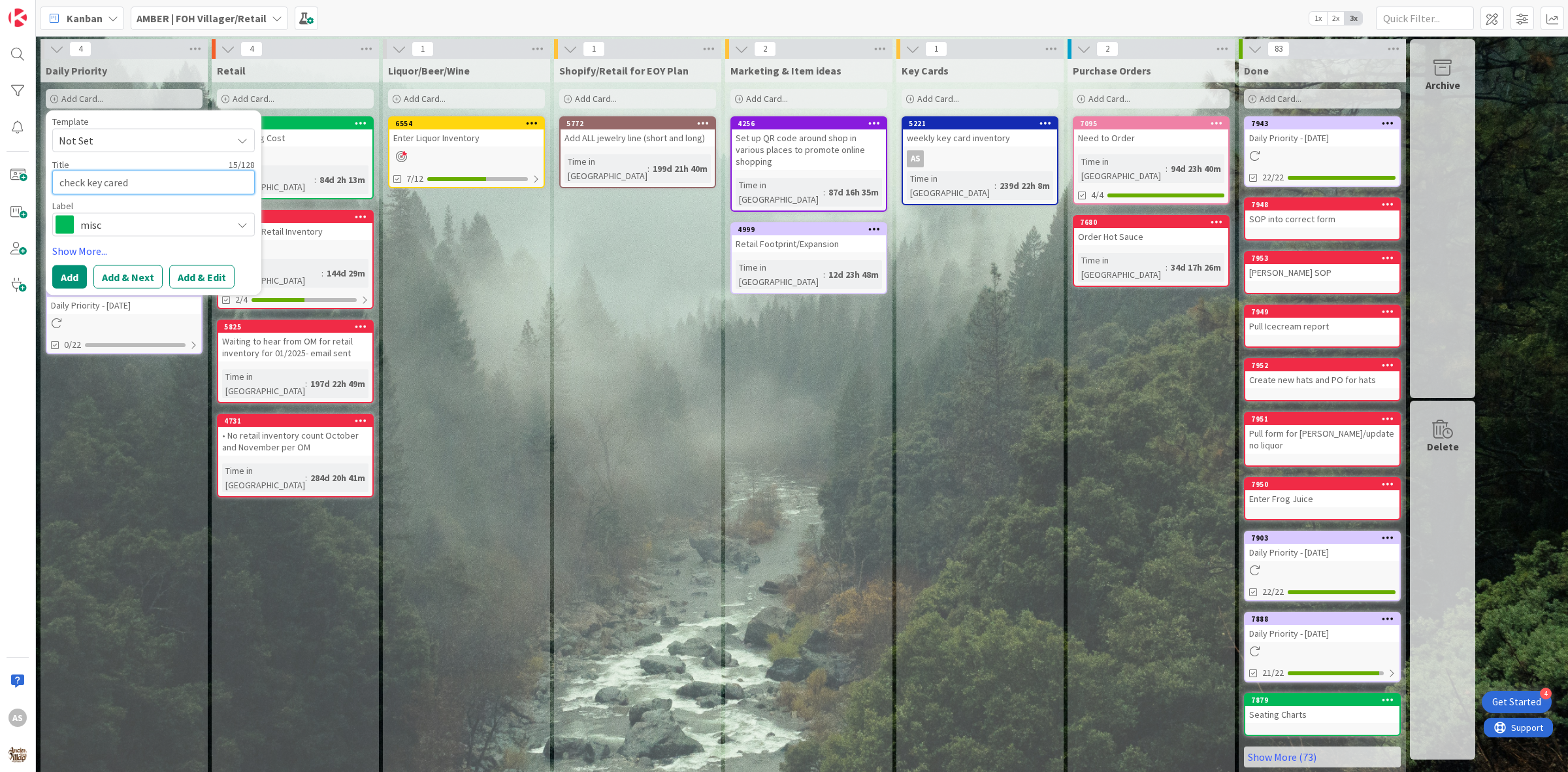
type textarea "check key care"
type textarea "x"
type textarea "check key car"
type textarea "x"
type textarea "check key card"
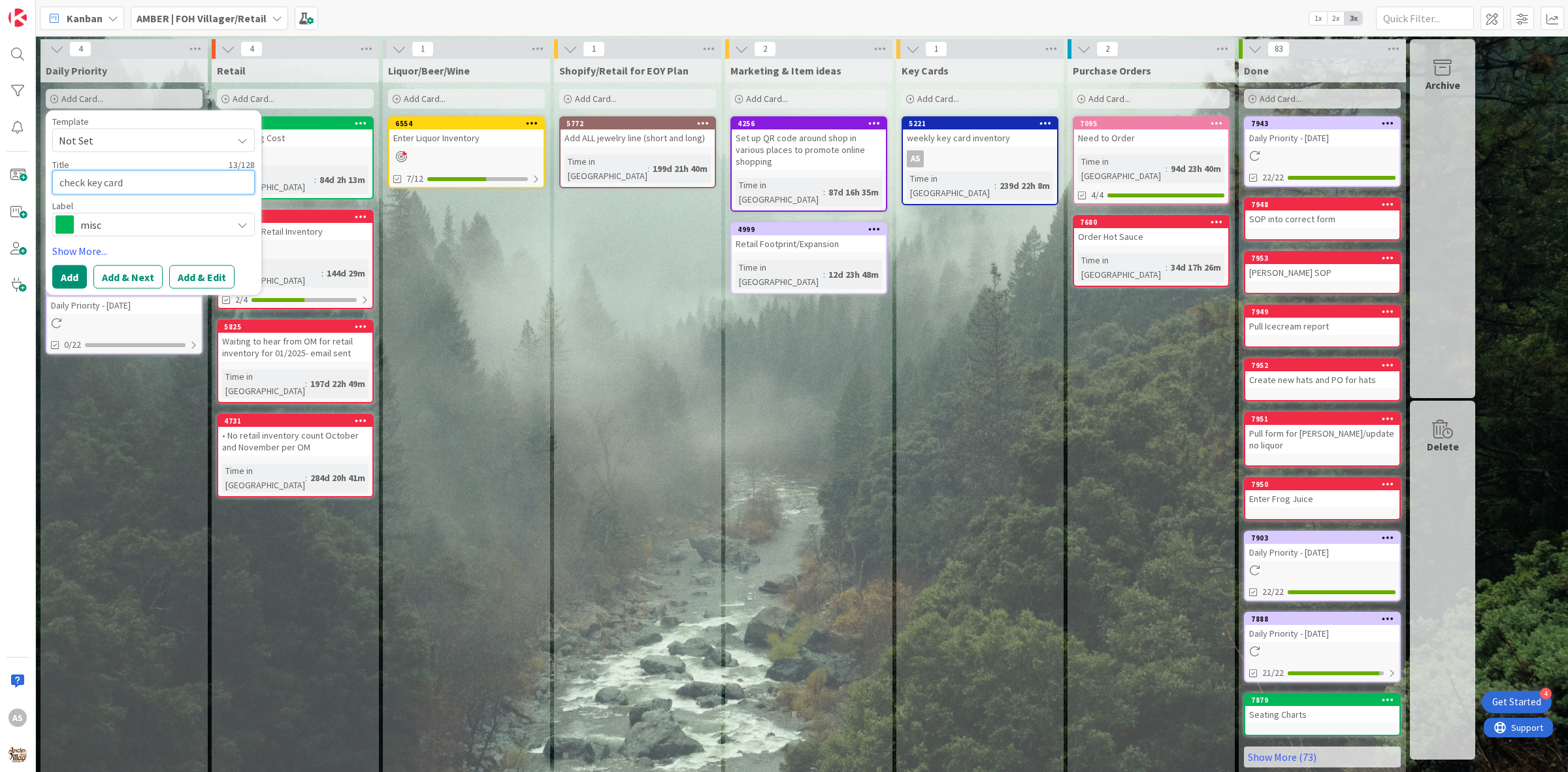
type textarea "x"
type textarea "check key cards"
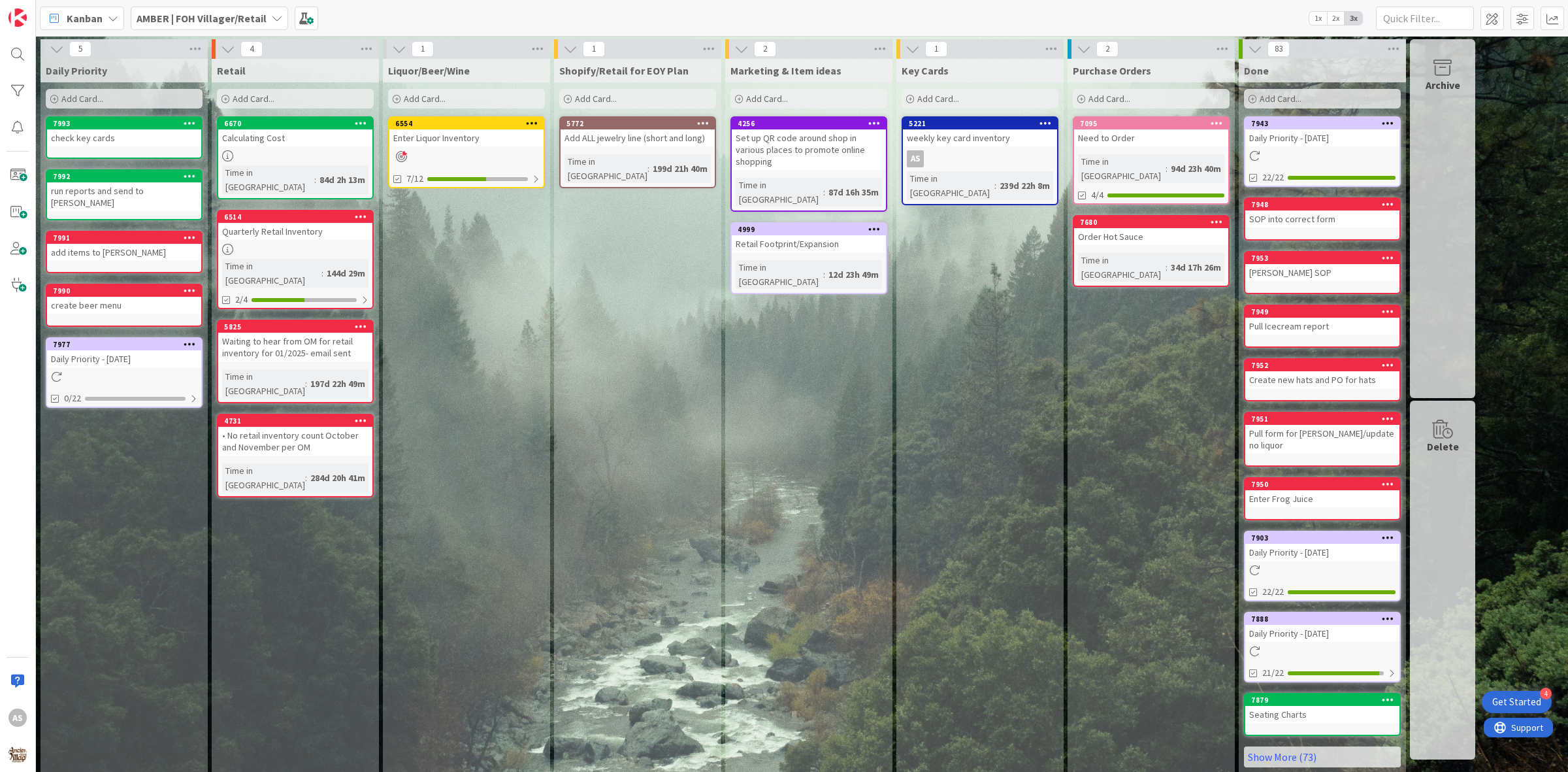
click at [88, 98] on span "Add Card..." at bounding box center [82, 98] width 42 height 12
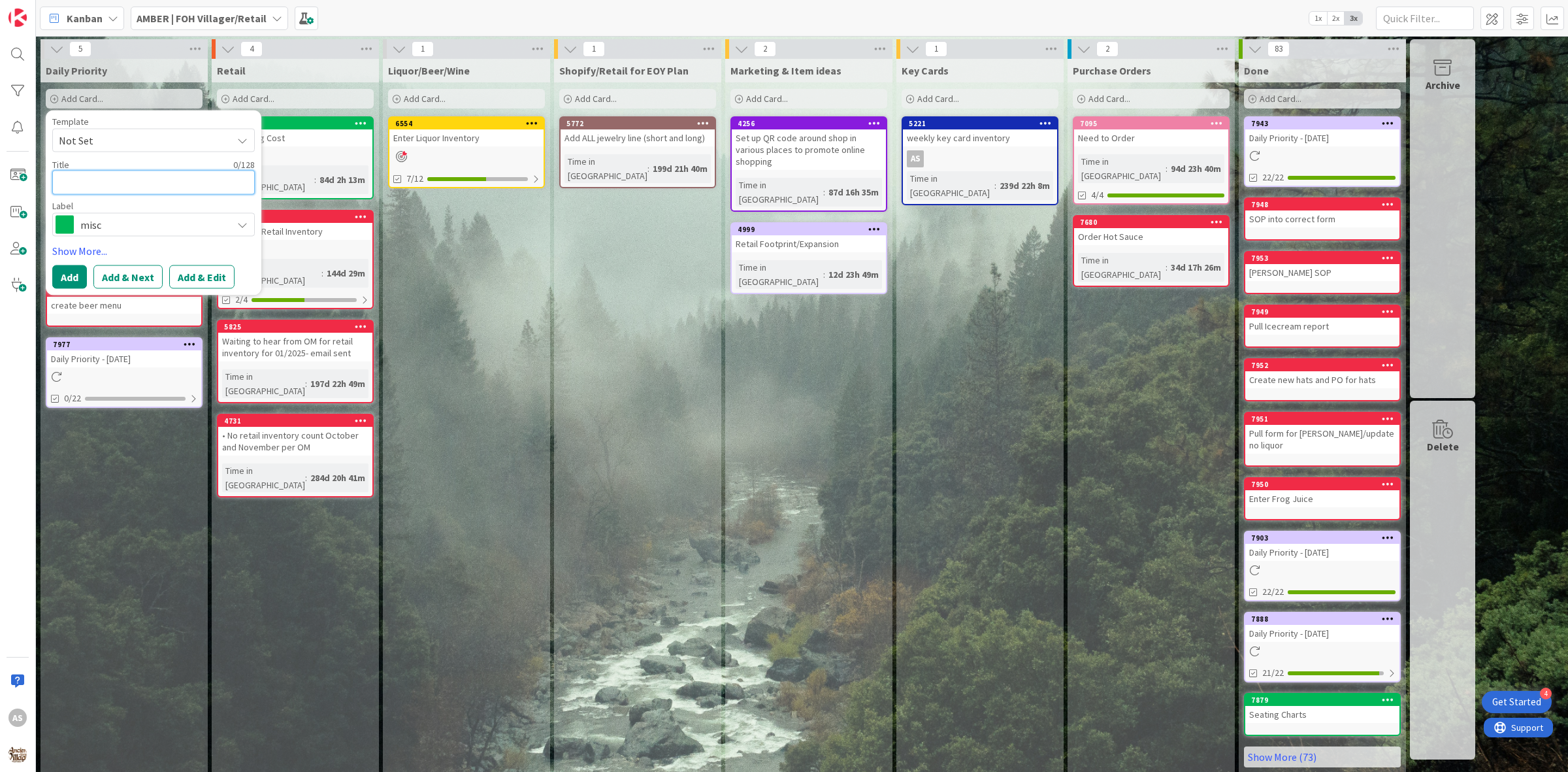
type textarea "x"
type textarea "g"
type textarea "x"
type textarea "ge"
type textarea "x"
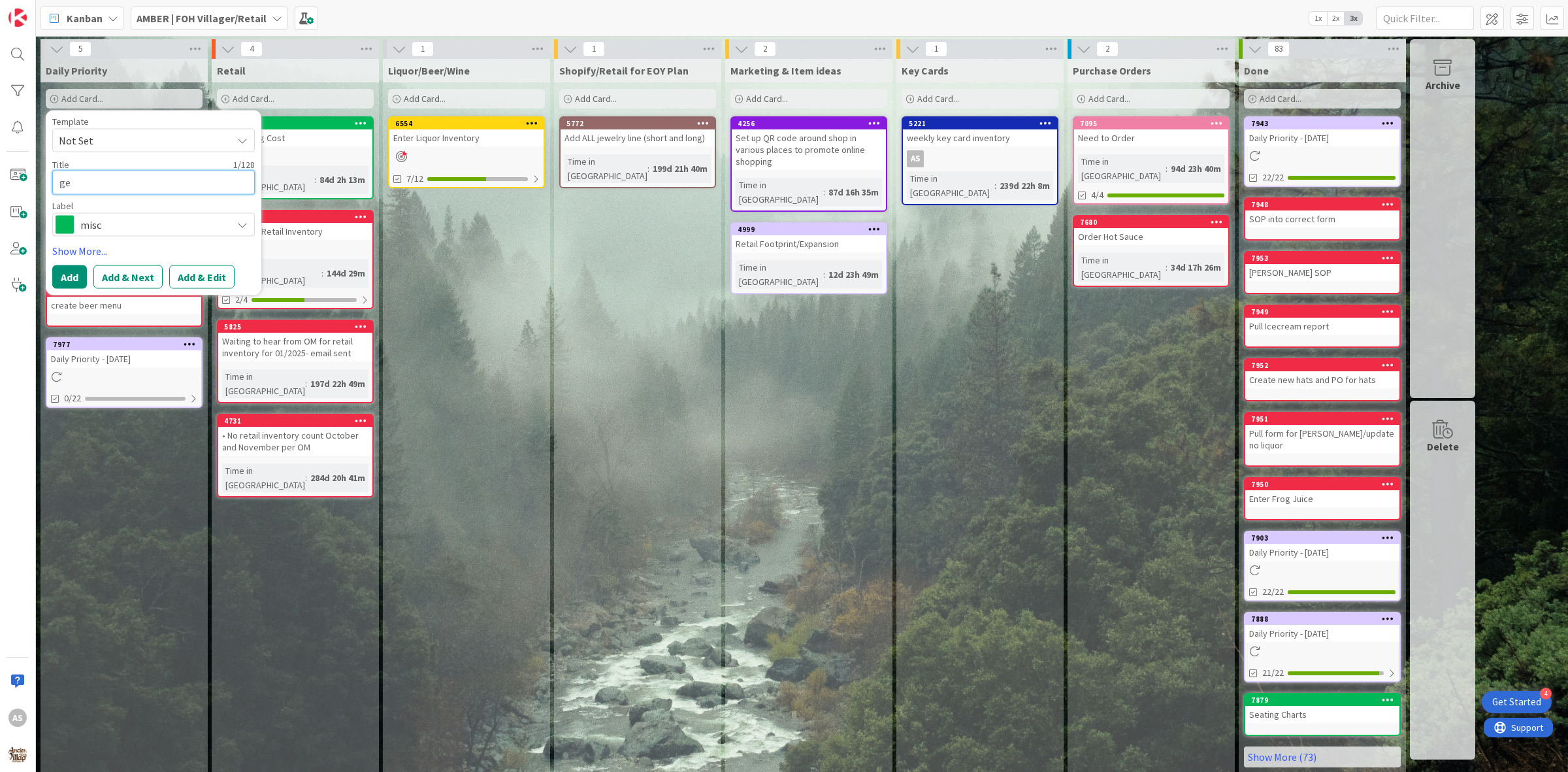
type textarea "get"
type textarea "x"
type textarea "get"
type textarea "x"
